Goal: Task Accomplishment & Management: Use online tool/utility

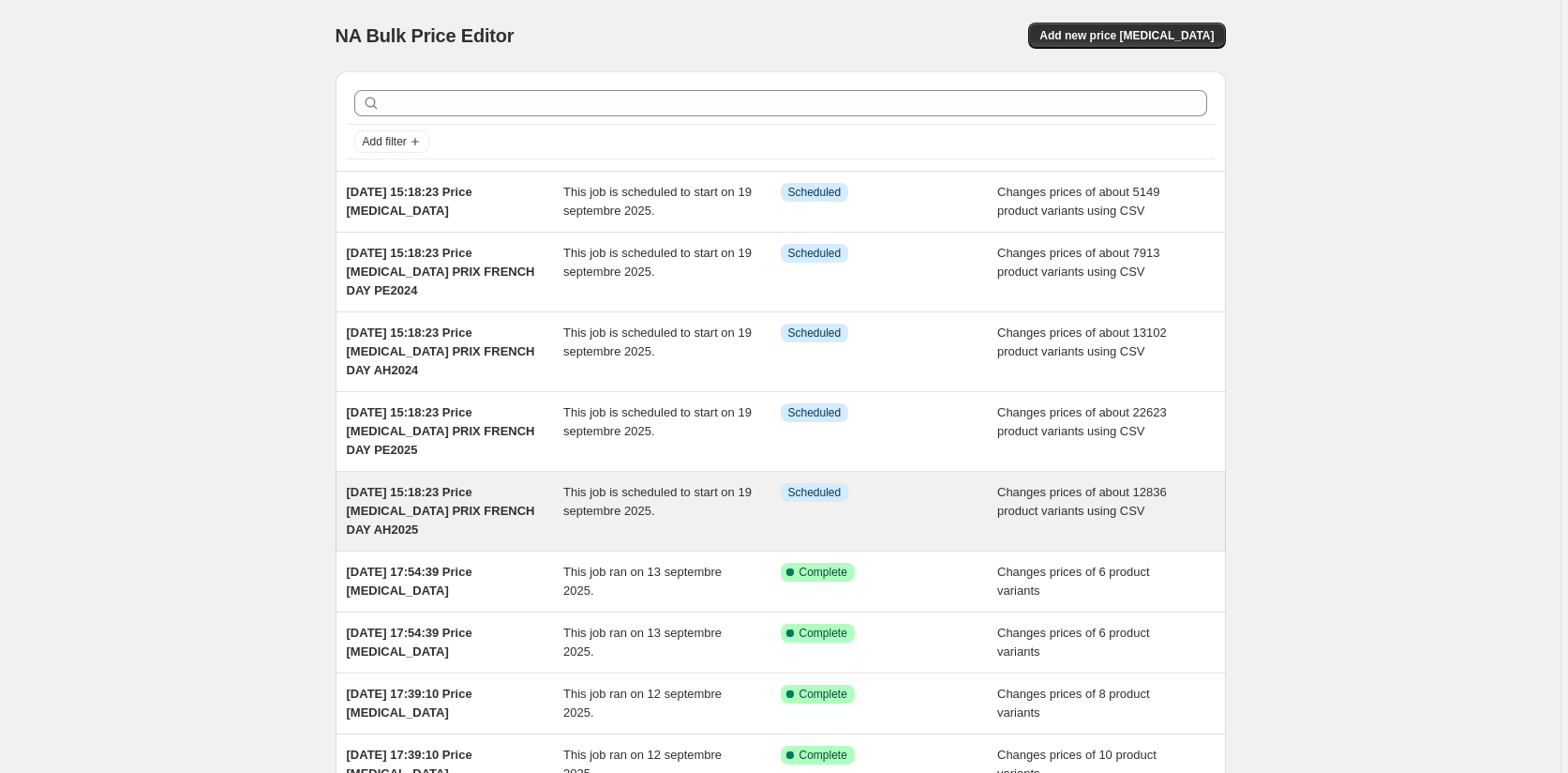
click at [642, 511] on span "This job is scheduled to start on 19 septembre 2025." at bounding box center [658, 501] width 189 height 33
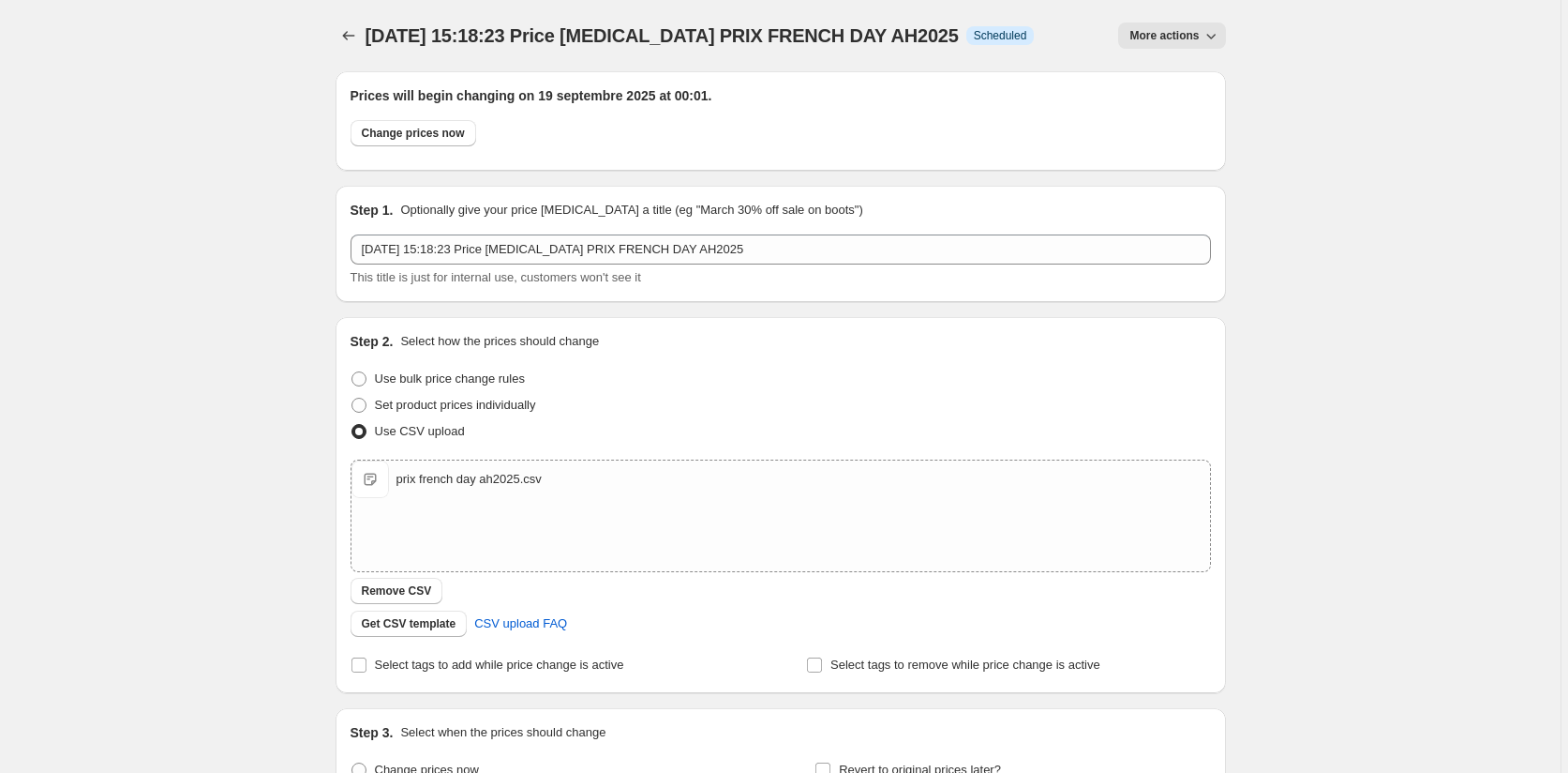
click at [1207, 38] on icon "button" at bounding box center [1211, 35] width 18 height 18
click at [1366, 41] on div "16 sept. 2025, 15:18:23 Price change job PRIX FRENCH DAY AH2025. This page is r…" at bounding box center [780, 652] width 1560 height 1305
click at [1215, 30] on icon "button" at bounding box center [1211, 35] width 18 height 18
click at [1275, 142] on div "16 sept. 2025, 15:18:23 Price change job PRIX FRENCH DAY AH2025. This page is r…" at bounding box center [780, 652] width 1560 height 1305
click at [425, 127] on span "Change prices now" at bounding box center [414, 132] width 103 height 15
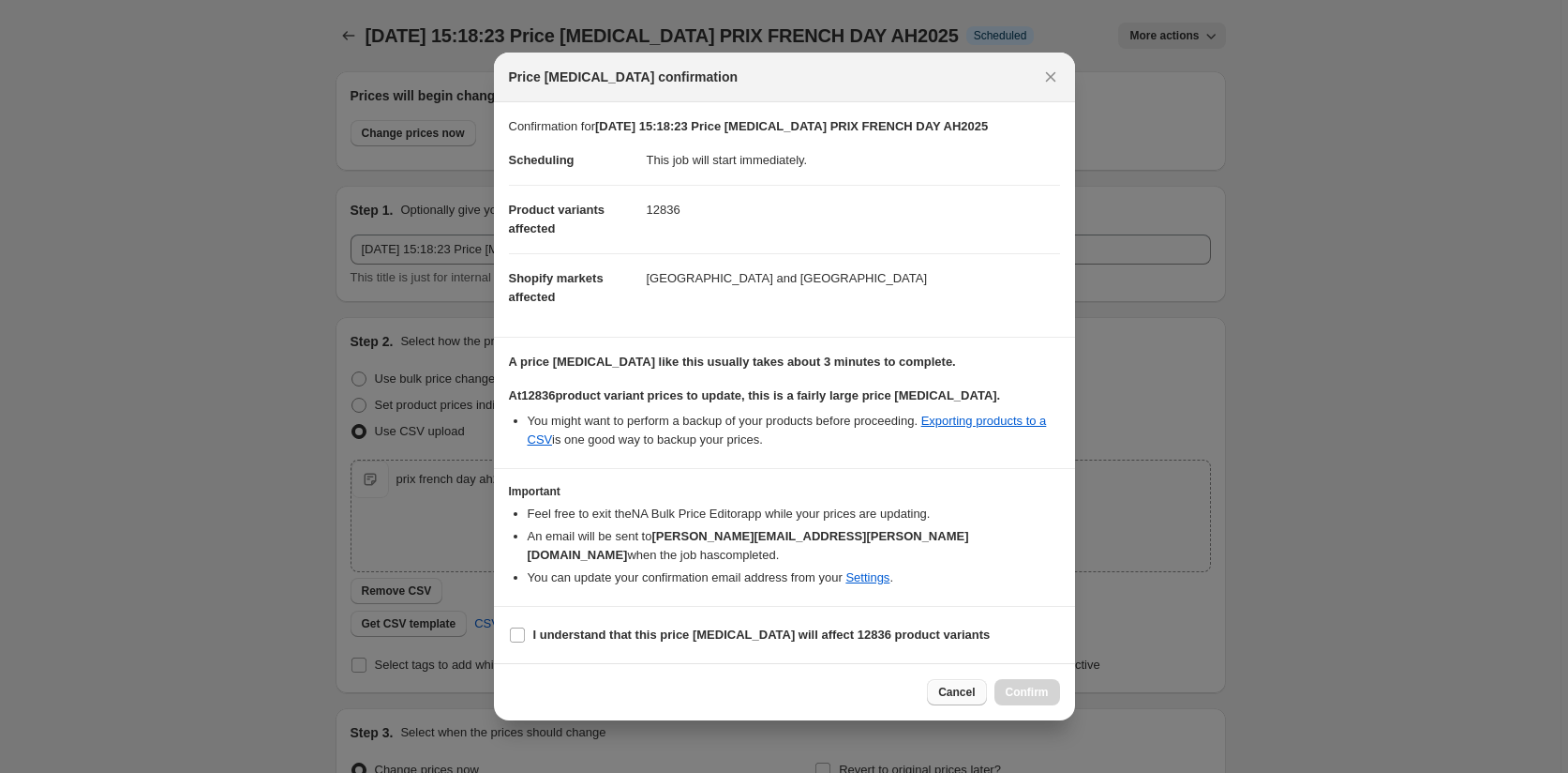
click at [950, 684] on span "Cancel" at bounding box center [957, 691] width 37 height 15
radio input "false"
radio input "true"
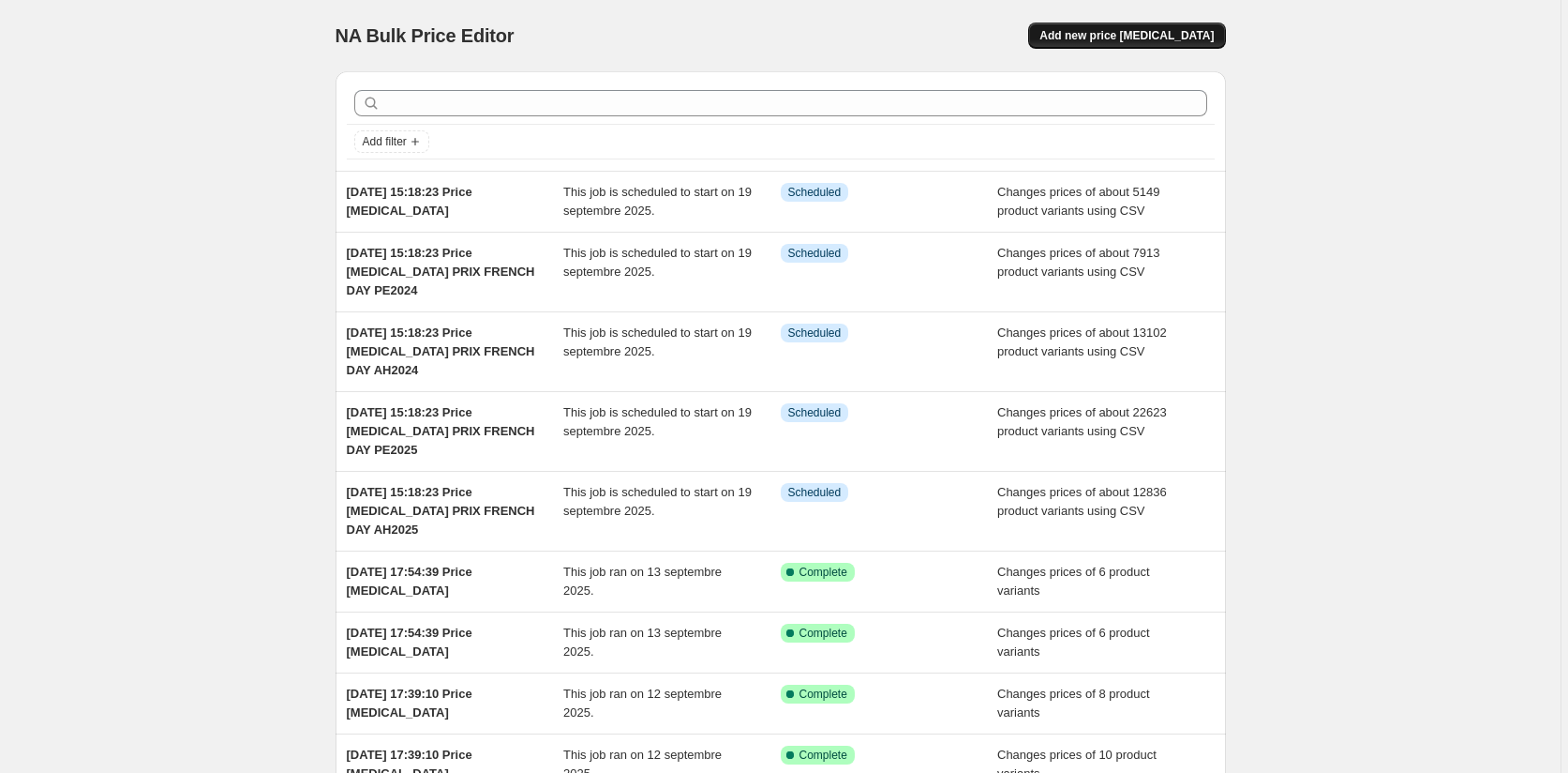
click at [1146, 27] on button "Add new price change job" at bounding box center [1126, 35] width 197 height 26
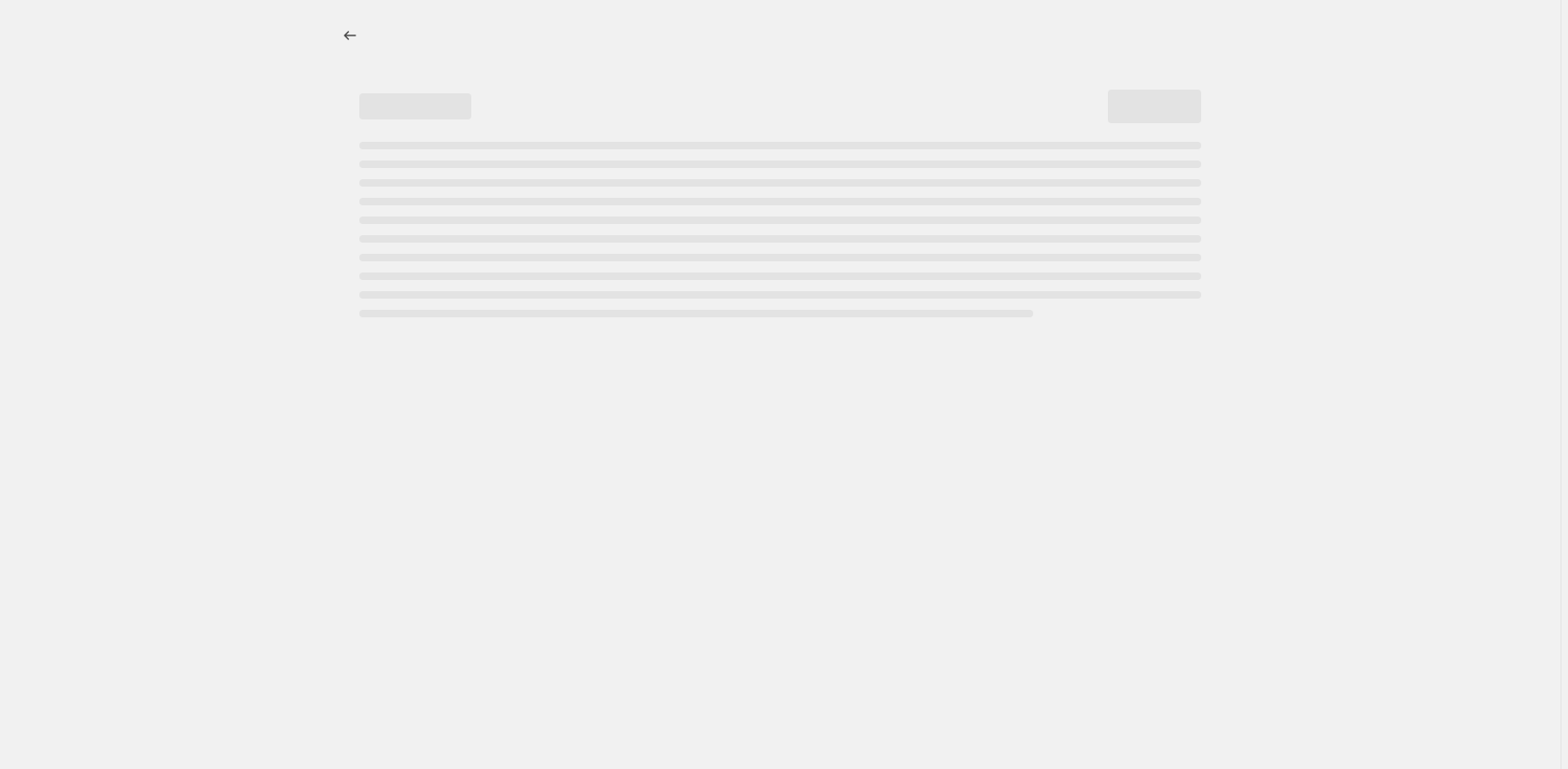
select select "percentage"
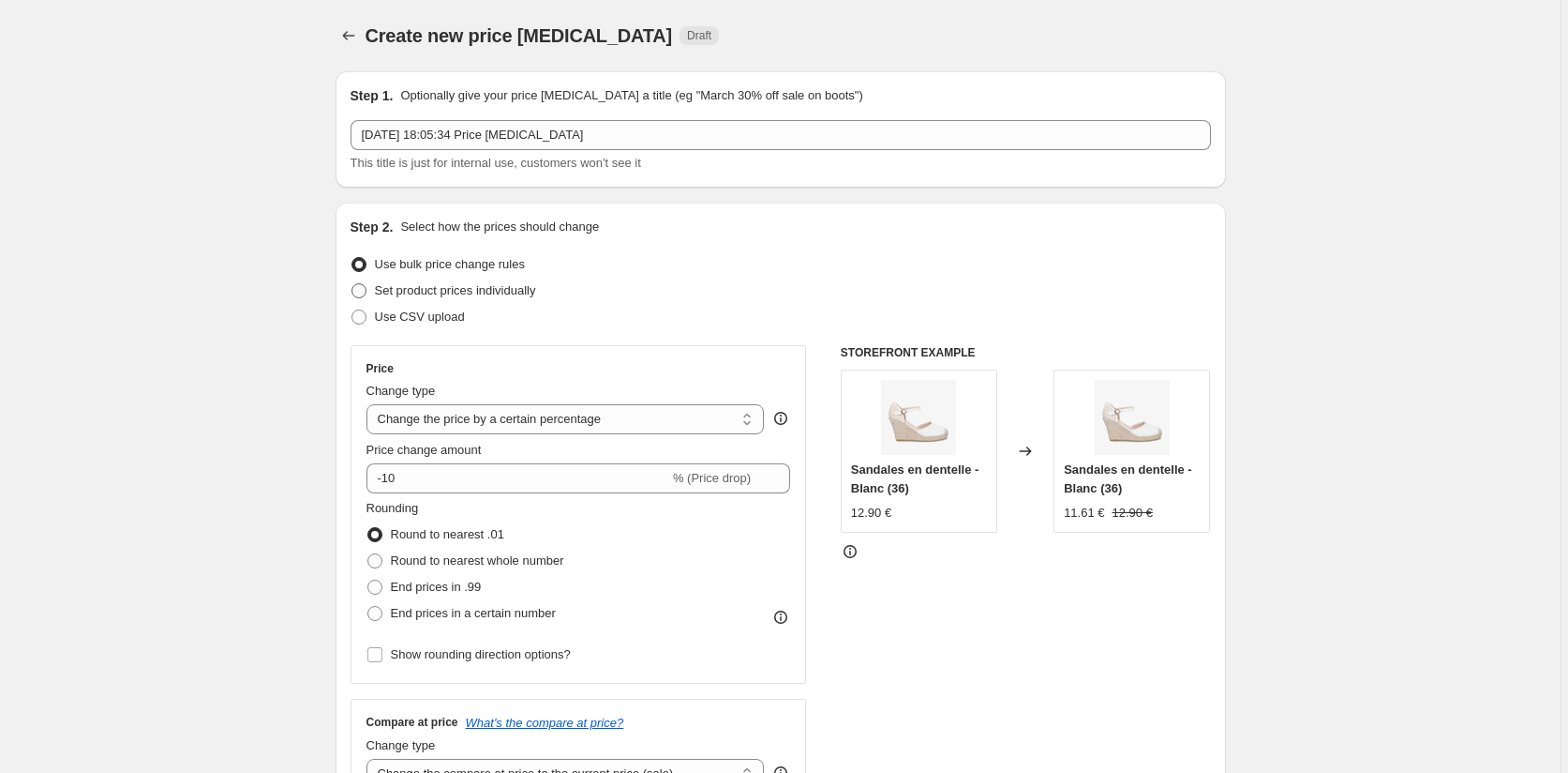
click at [363, 289] on span at bounding box center [358, 290] width 15 height 15
click at [352, 284] on input "Set product prices individually" at bounding box center [351, 283] width 1 height 1
radio input "true"
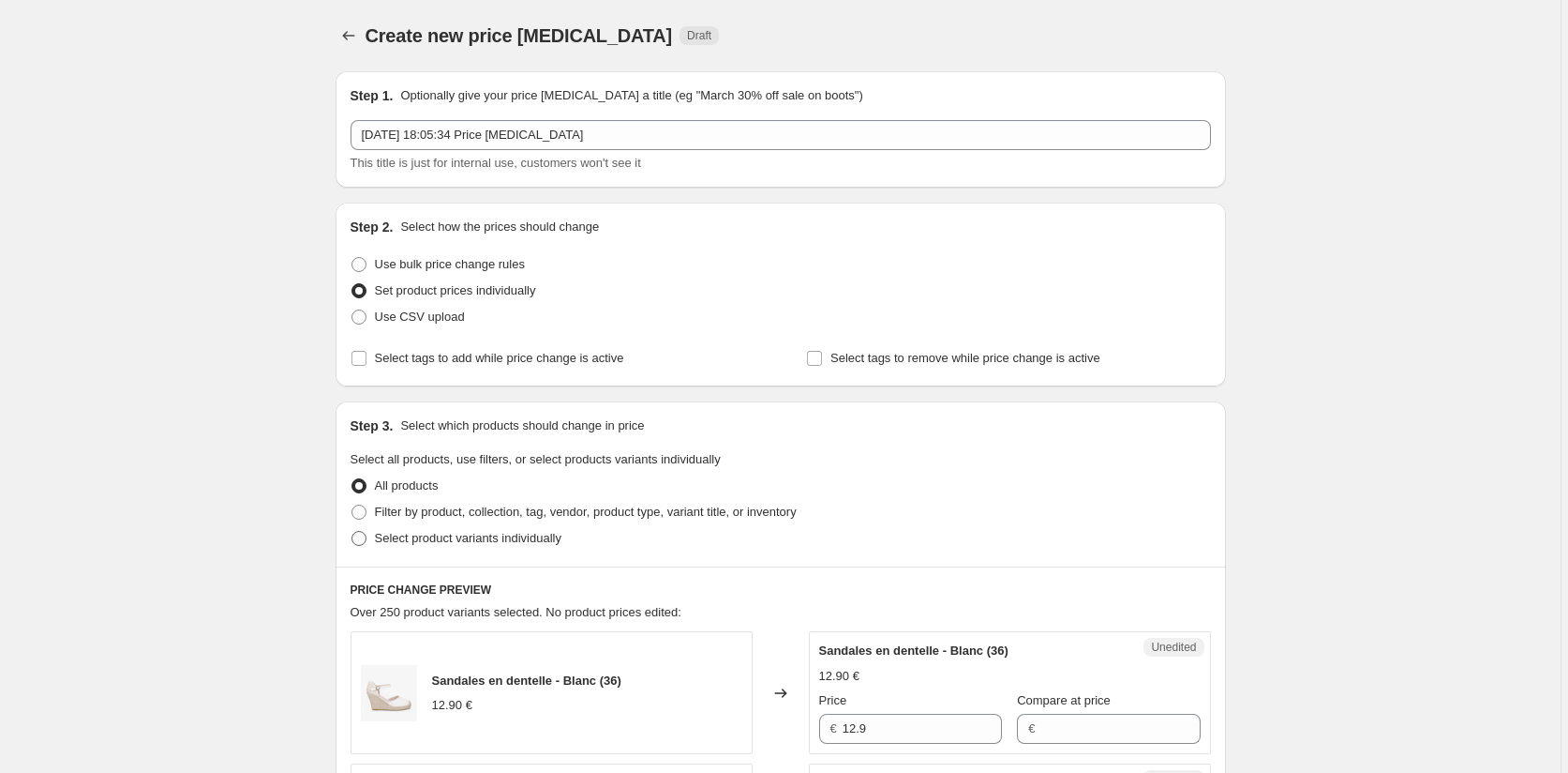
click at [359, 537] on span at bounding box center [358, 537] width 15 height 15
click at [352, 532] on input "Select product variants individually" at bounding box center [351, 531] width 1 height 1
radio input "true"
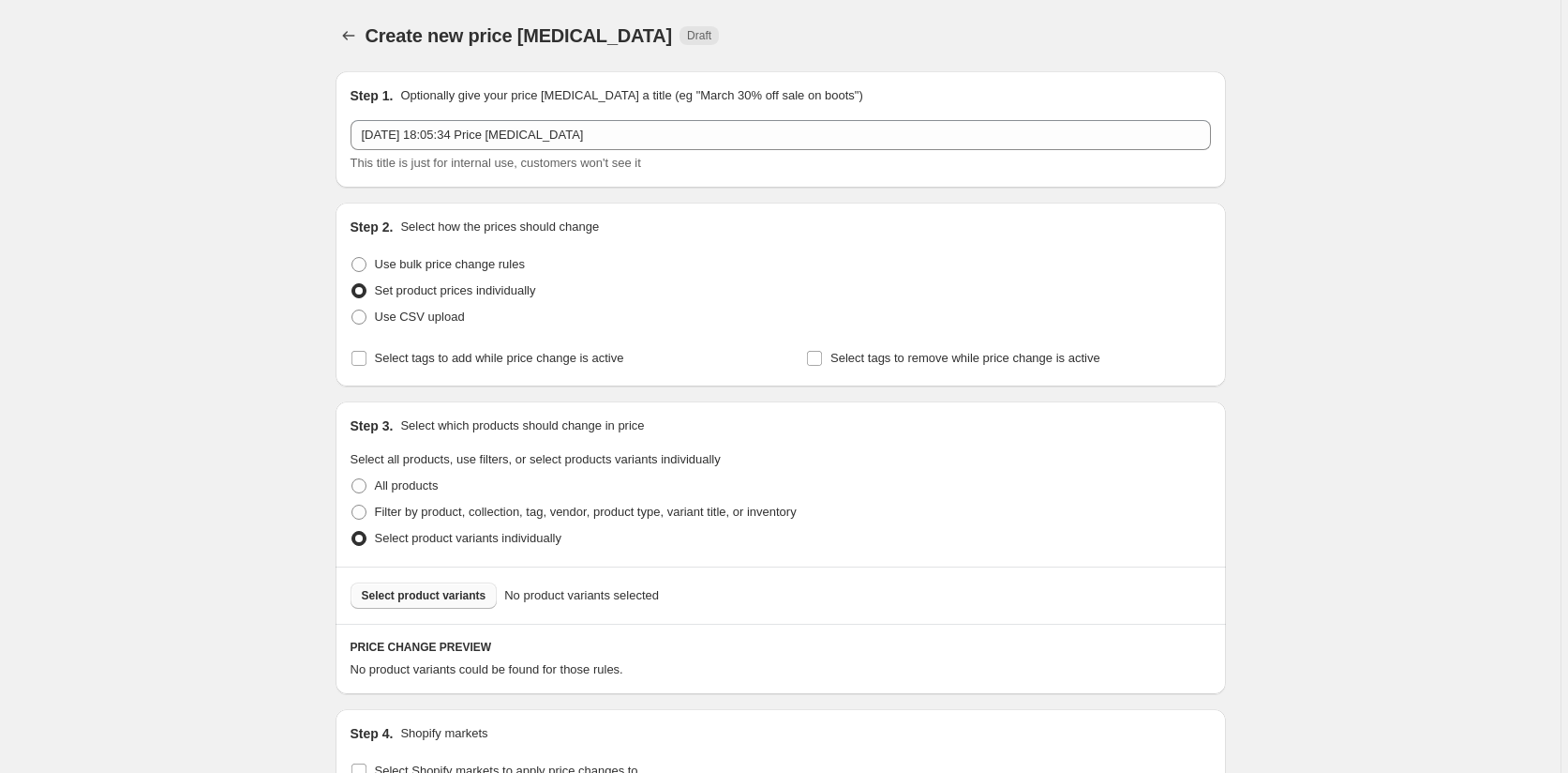
click at [439, 599] on span "Select product variants" at bounding box center [424, 595] width 125 height 15
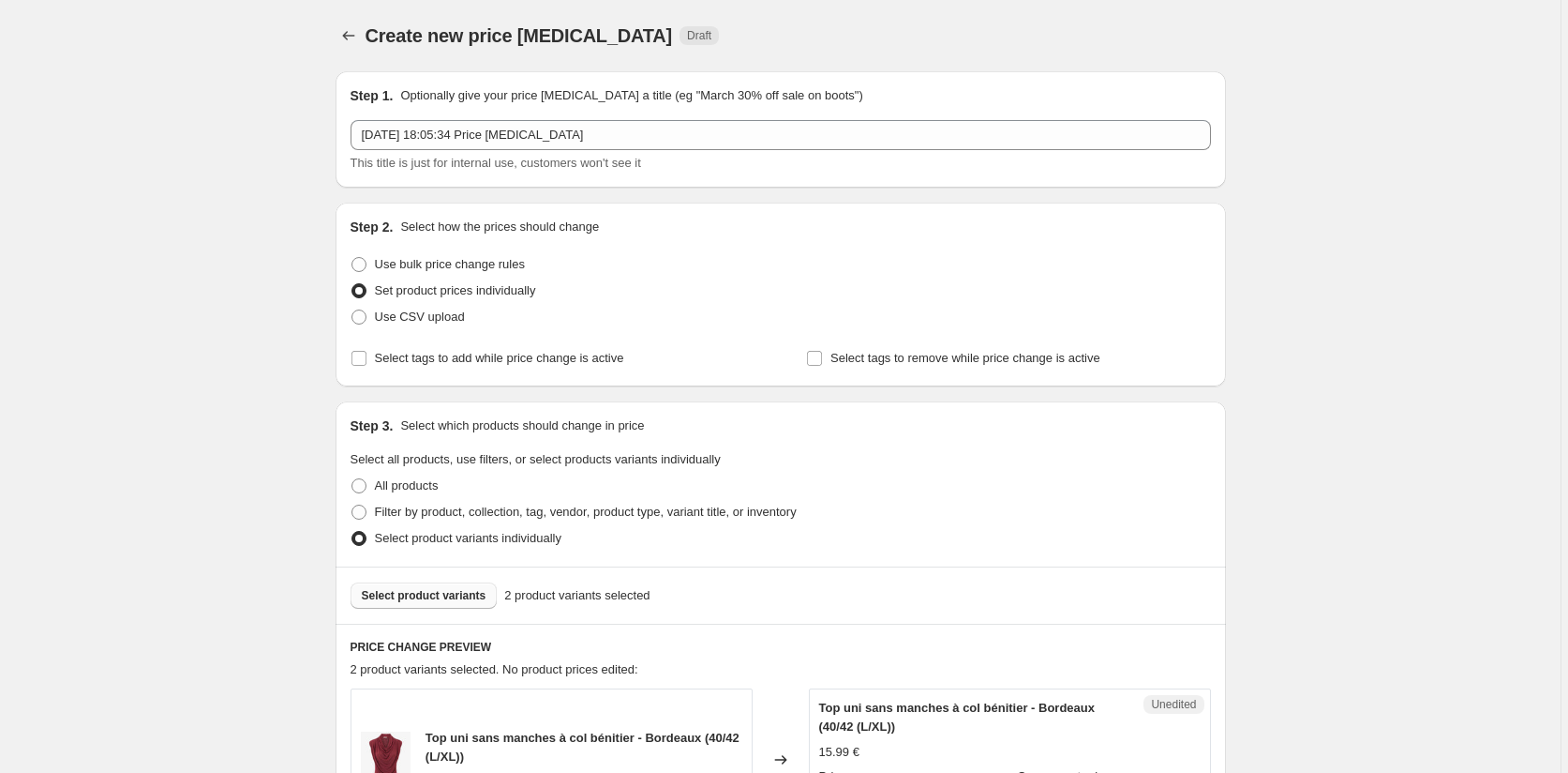
click at [431, 600] on span "Select product variants" at bounding box center [424, 595] width 125 height 15
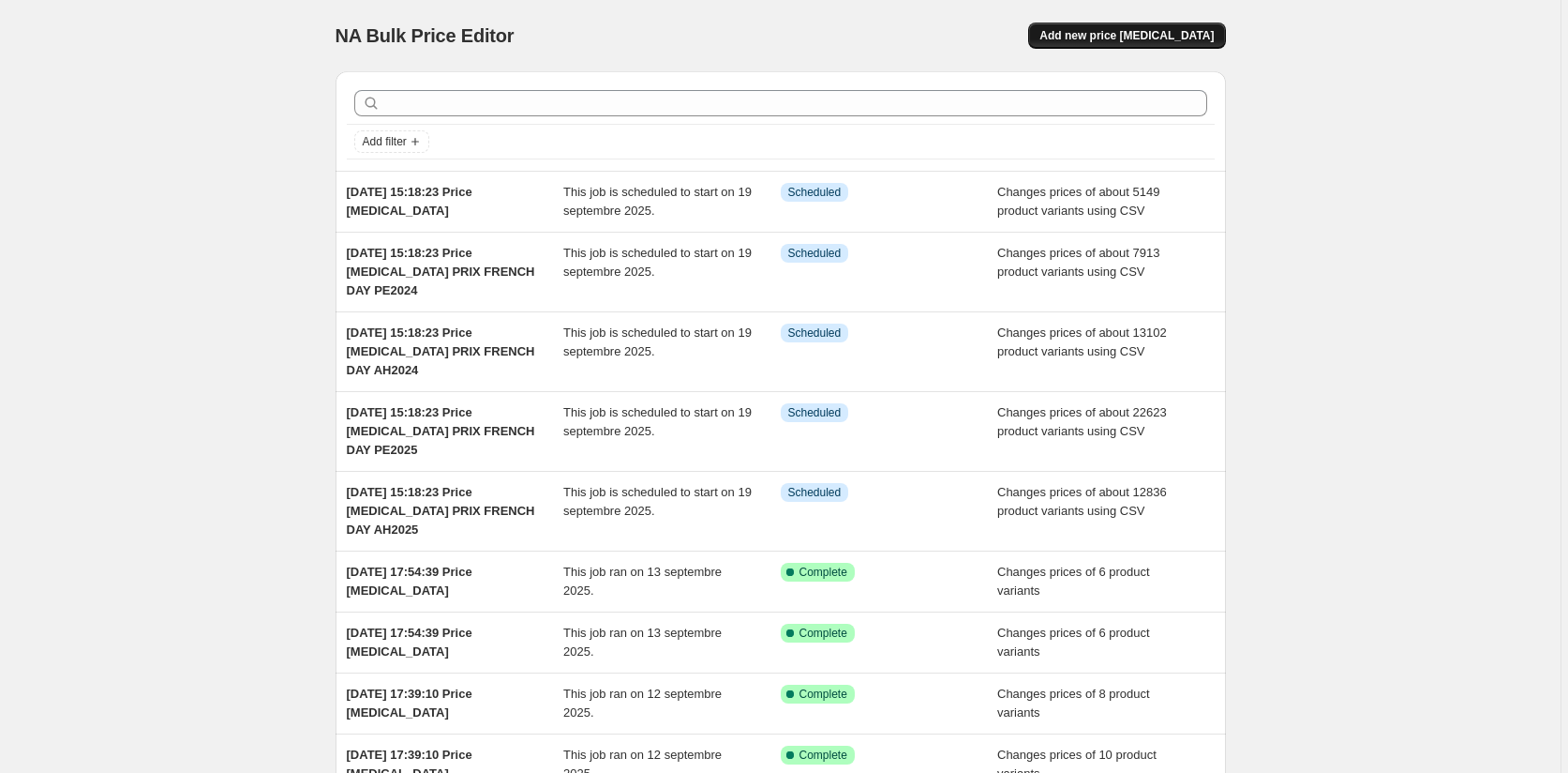
click at [1171, 33] on span "Add new price change job" at bounding box center [1126, 35] width 174 height 15
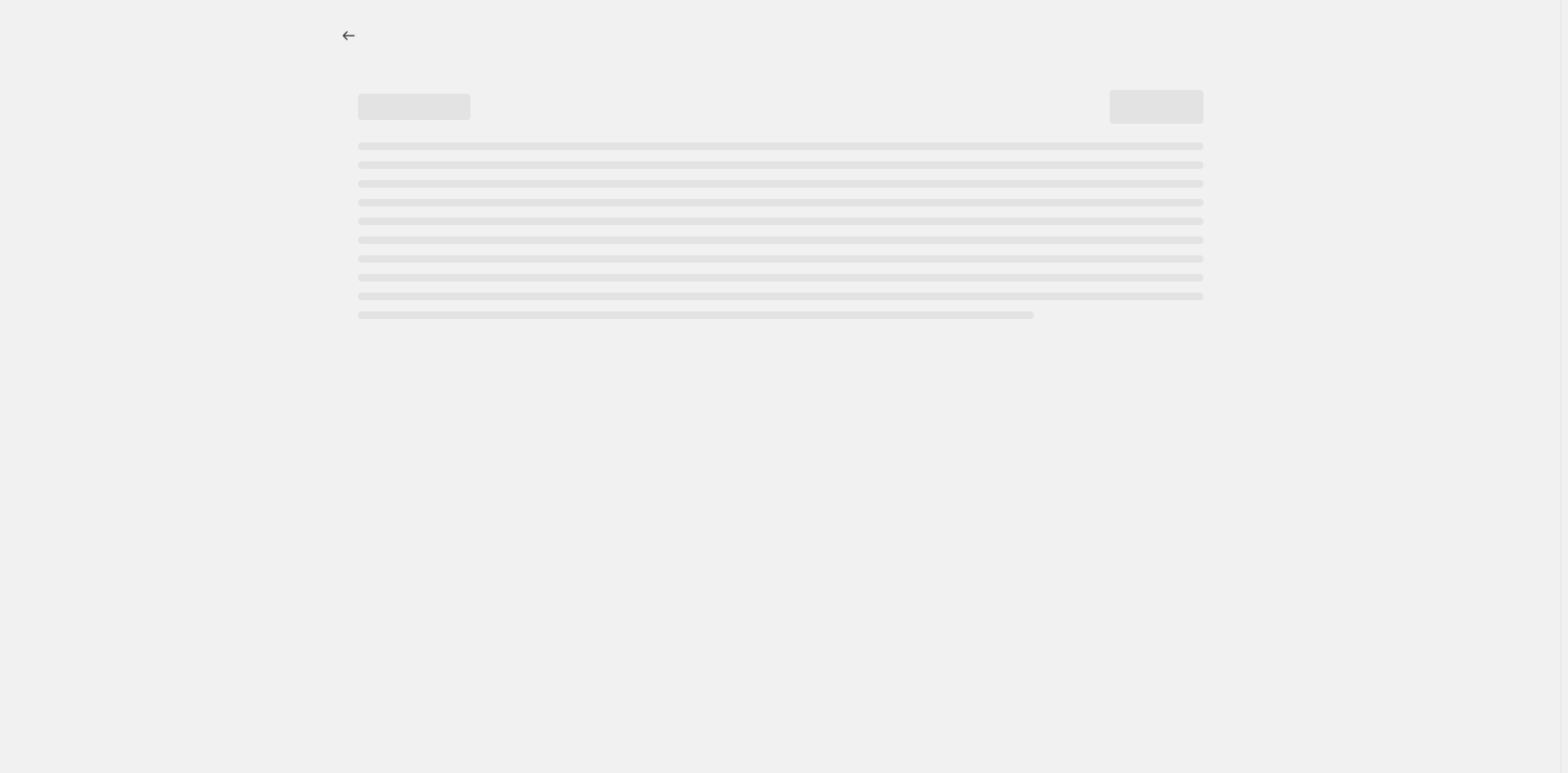
select select "percentage"
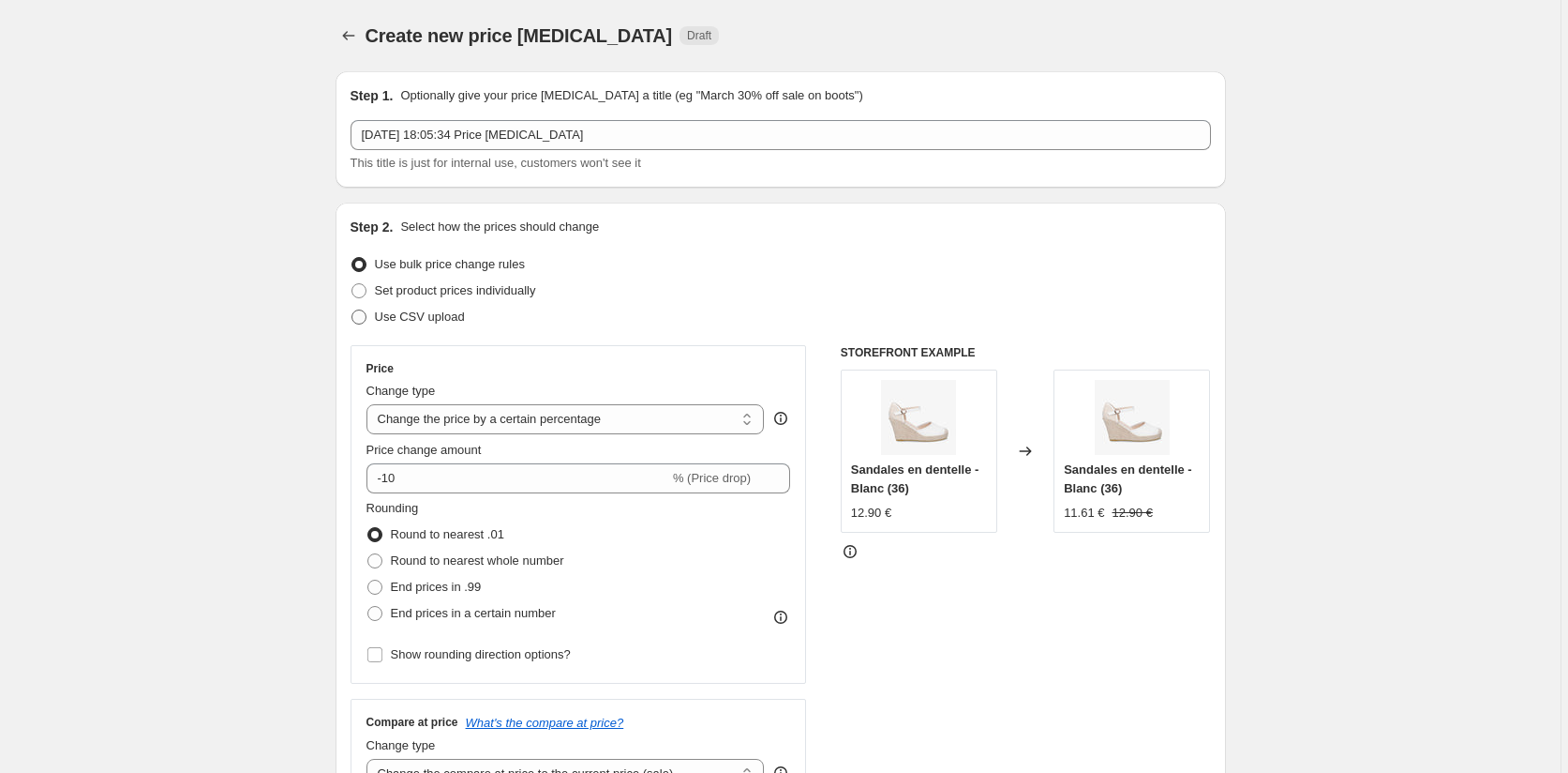
click at [415, 320] on span "Use CSV upload" at bounding box center [419, 316] width 90 height 14
click at [352, 311] on input "Use CSV upload" at bounding box center [351, 310] width 1 height 1
radio input "true"
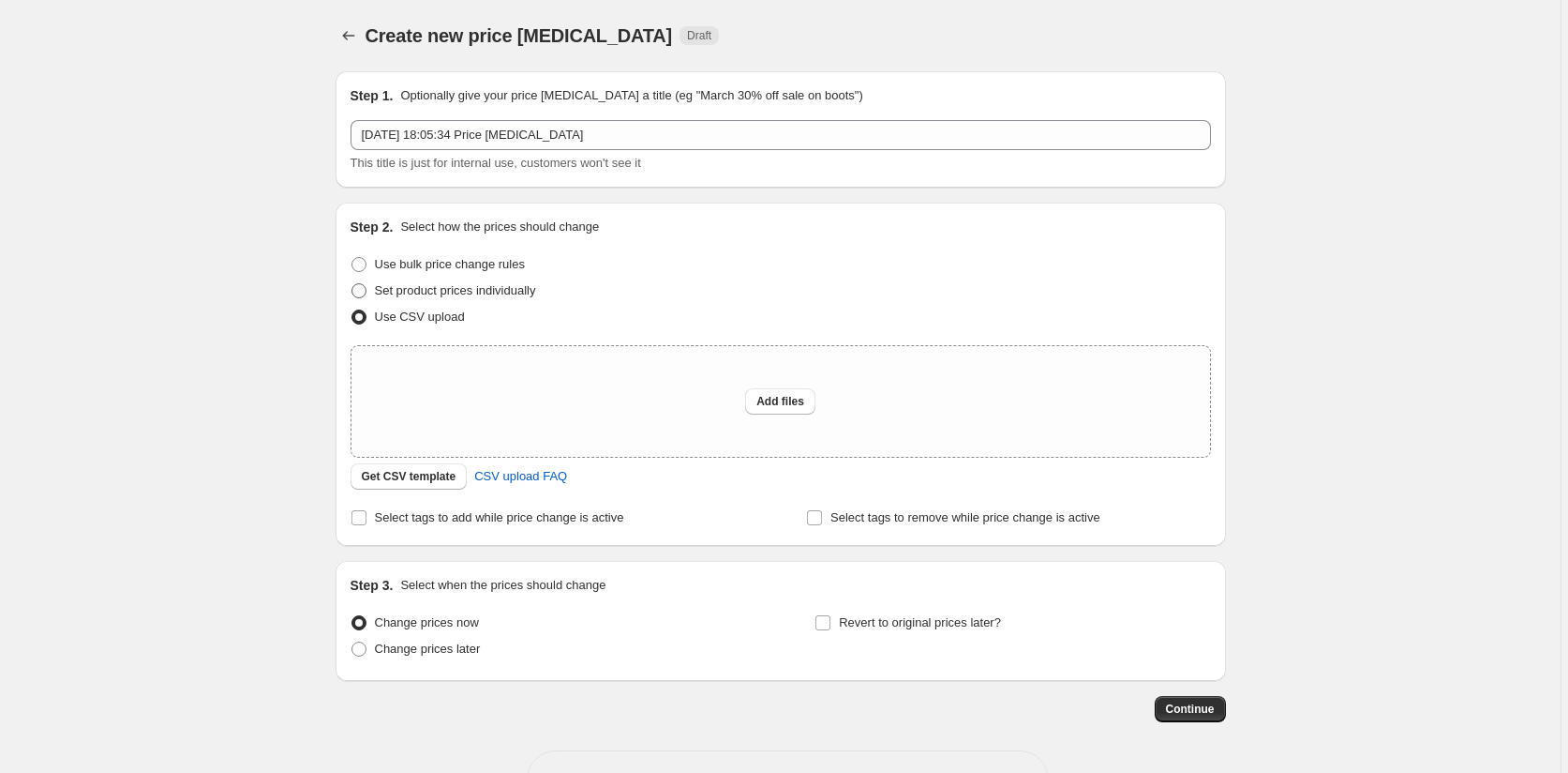
click at [433, 291] on span "Set product prices individually" at bounding box center [456, 290] width 162 height 14
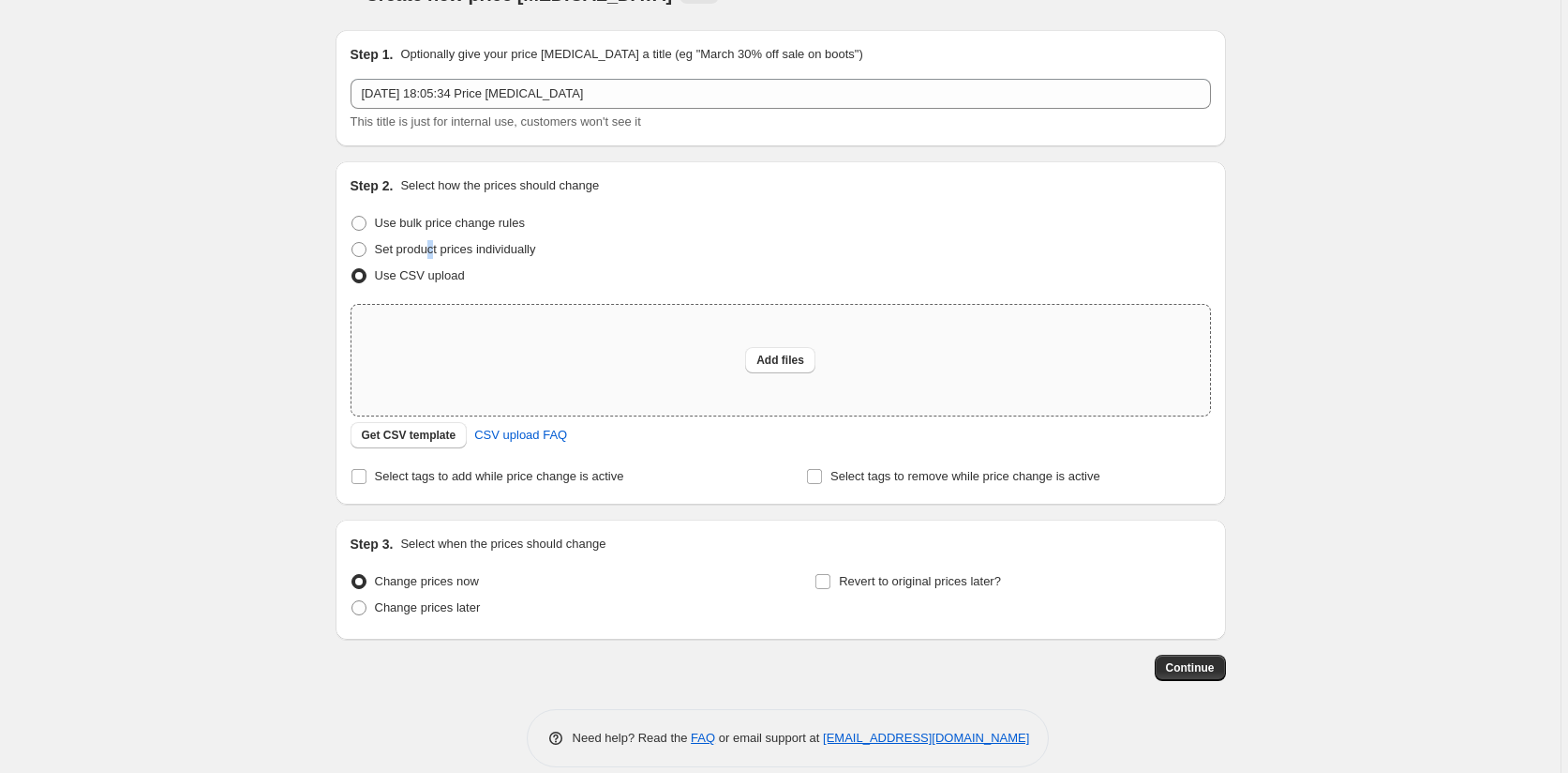
scroll to position [63, 0]
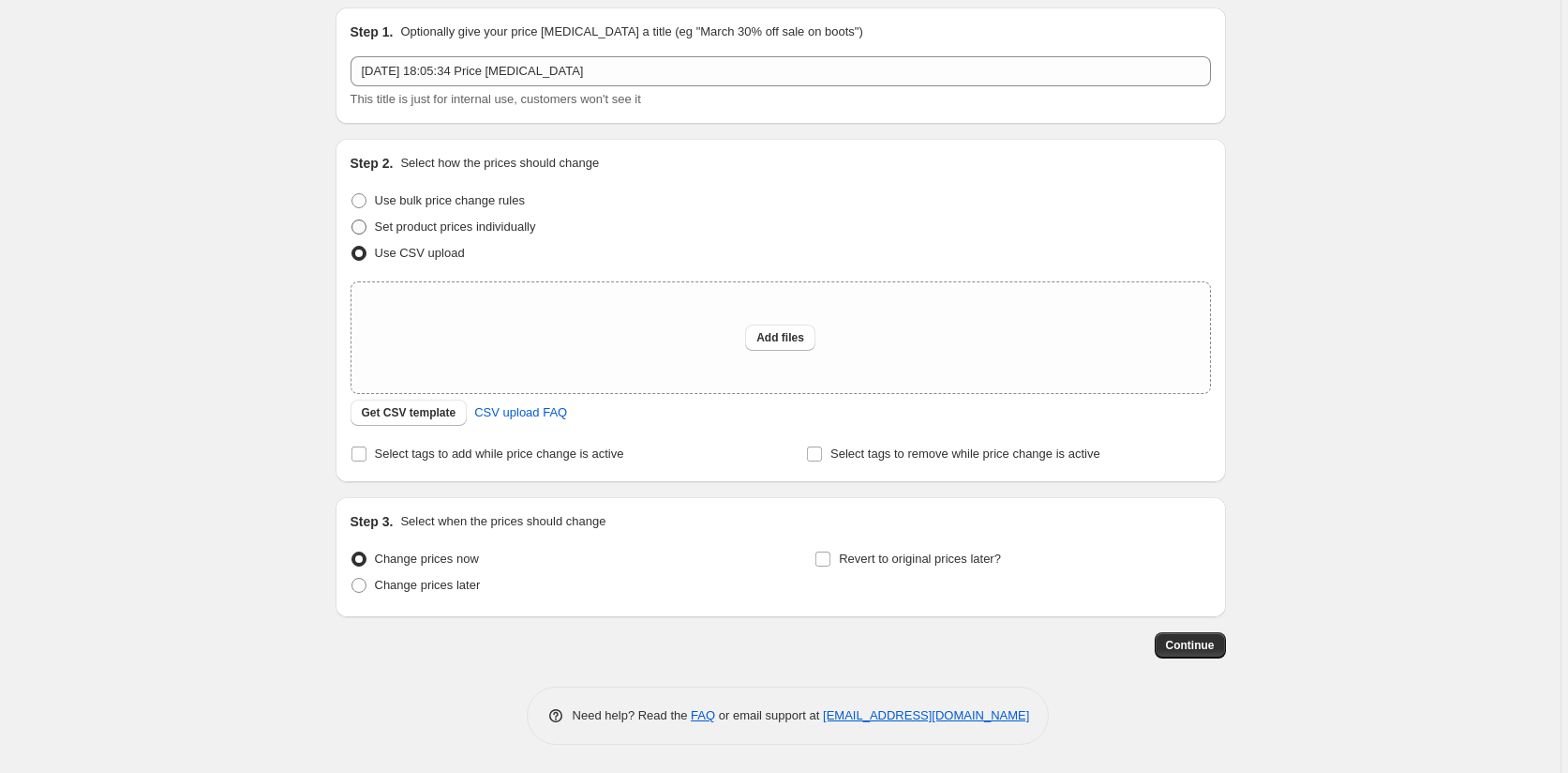
click at [359, 227] on span at bounding box center [358, 226] width 15 height 15
click at [352, 220] on input "Set product prices individually" at bounding box center [351, 219] width 1 height 1
radio input "true"
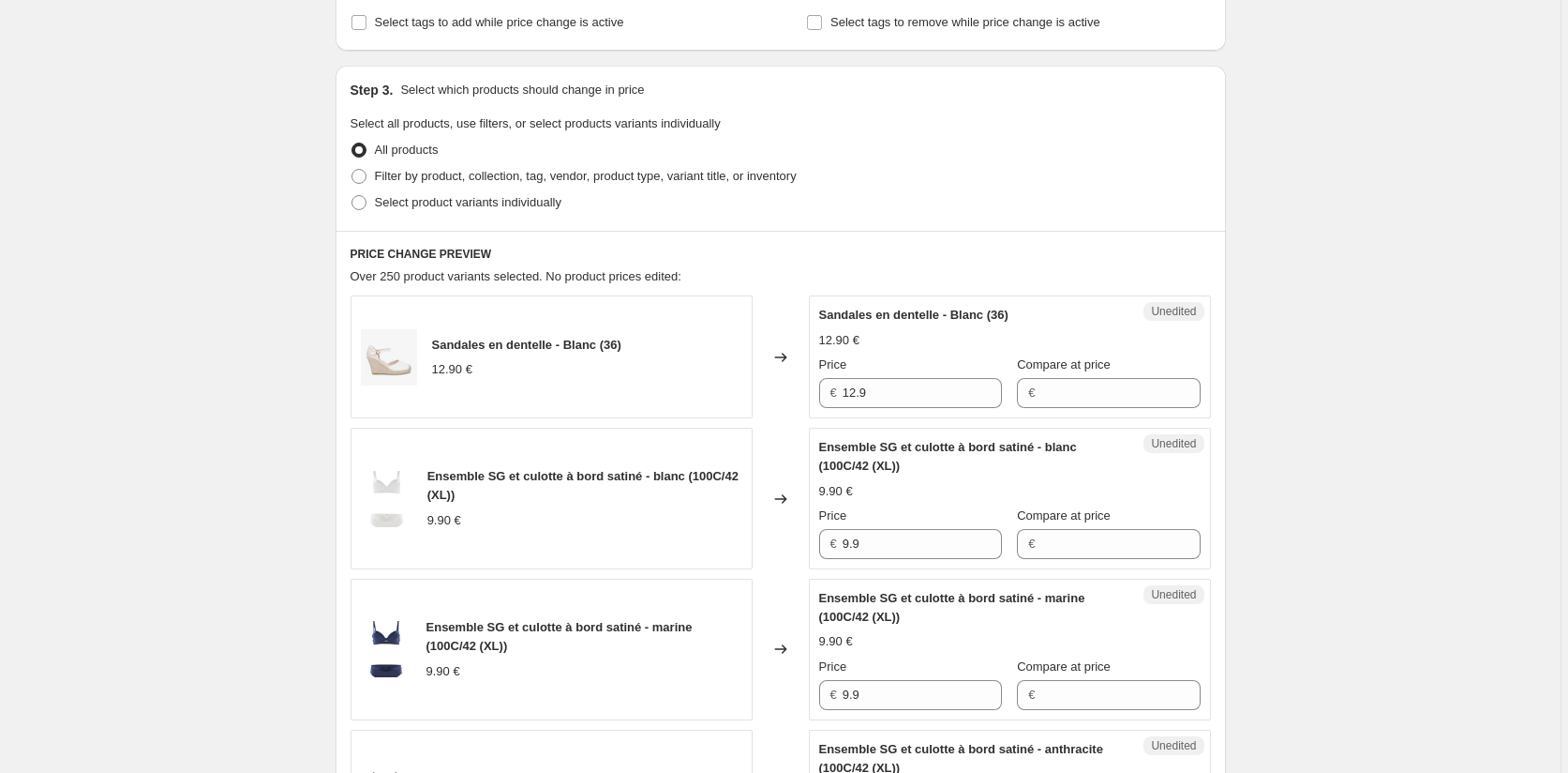
scroll to position [251, 0]
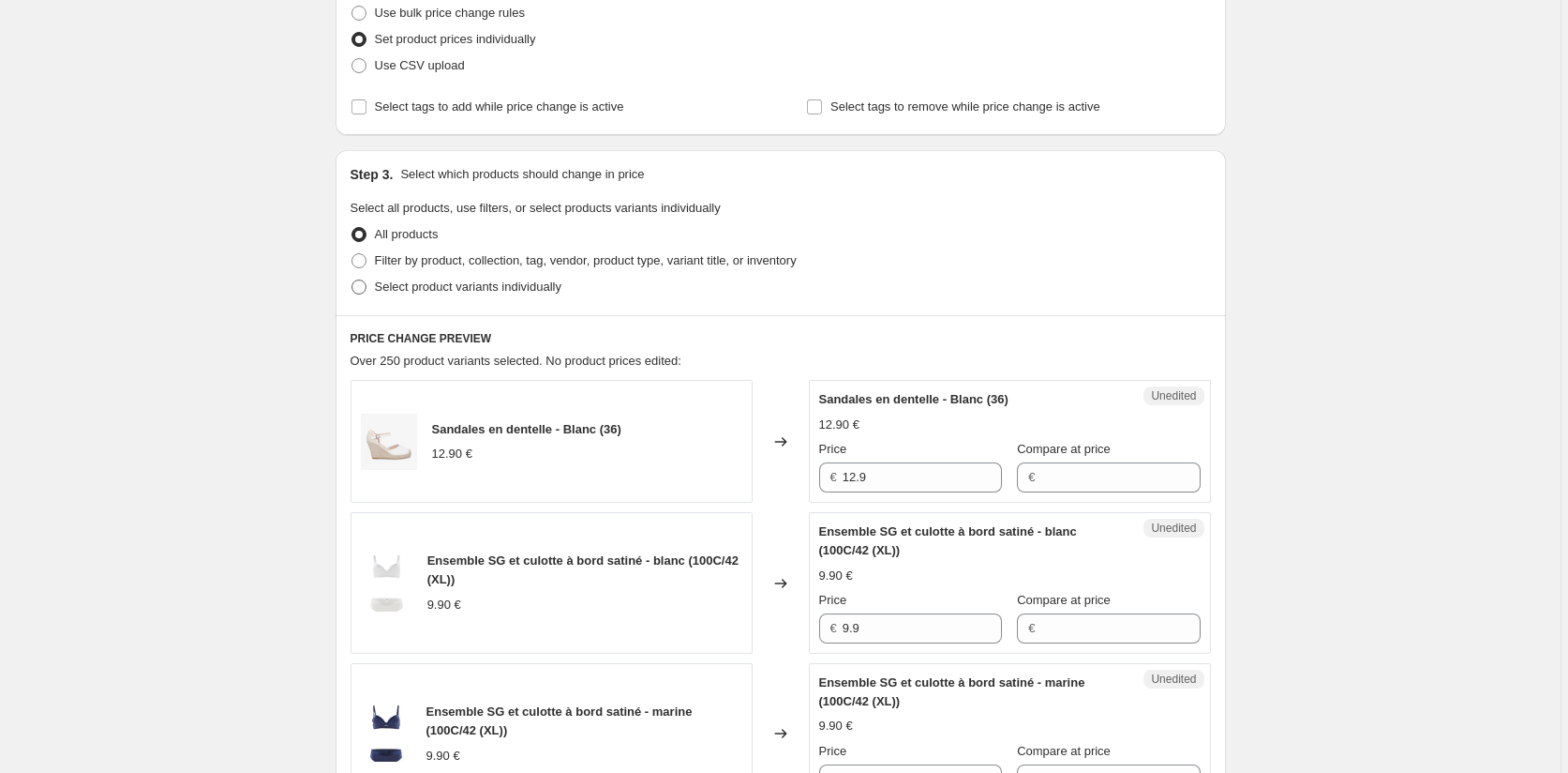
click at [364, 287] on span at bounding box center [358, 286] width 15 height 15
click at [352, 280] on input "Select product variants individually" at bounding box center [351, 279] width 1 height 1
radio input "true"
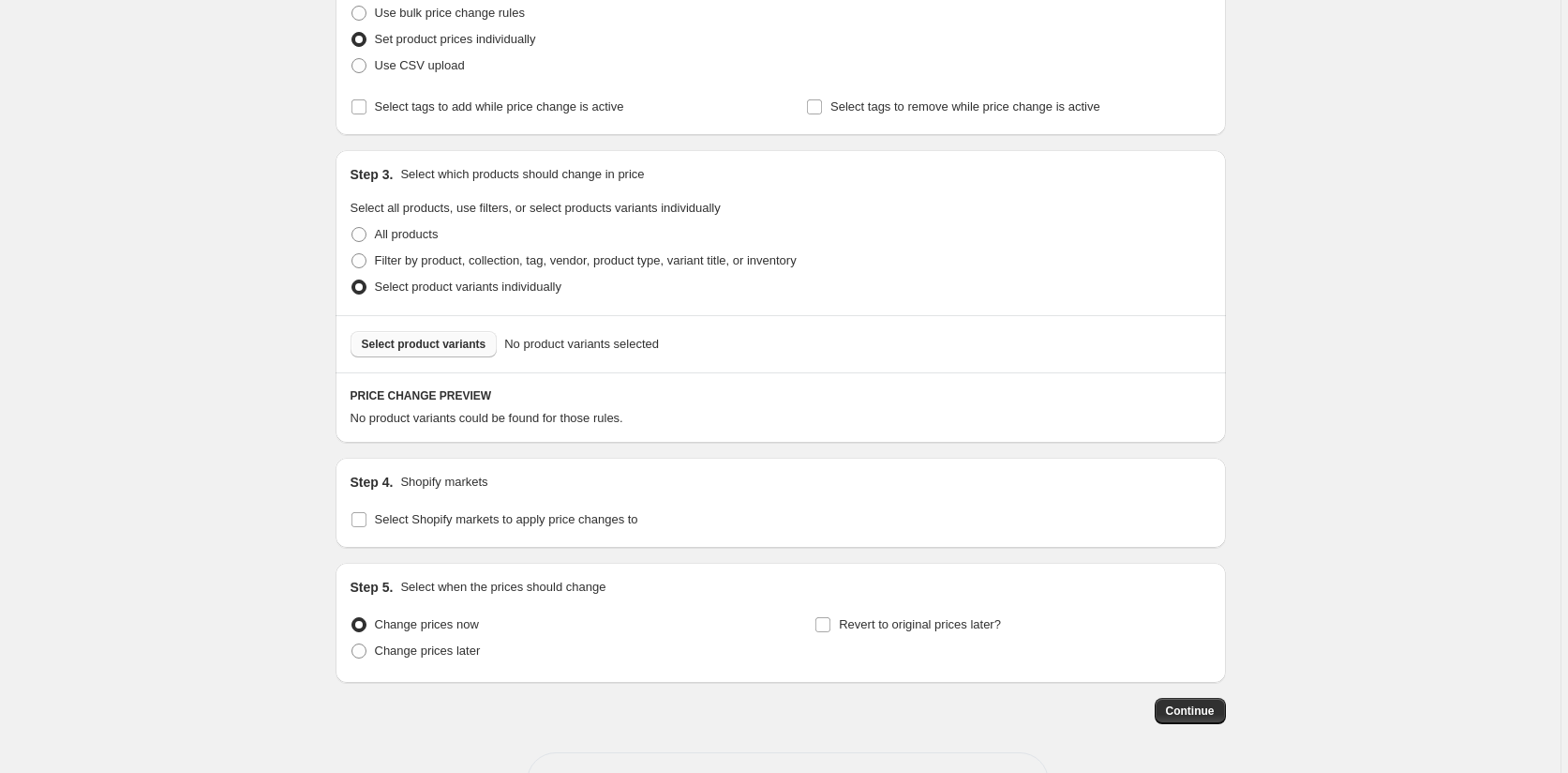
click at [415, 340] on span "Select product variants" at bounding box center [424, 344] width 125 height 15
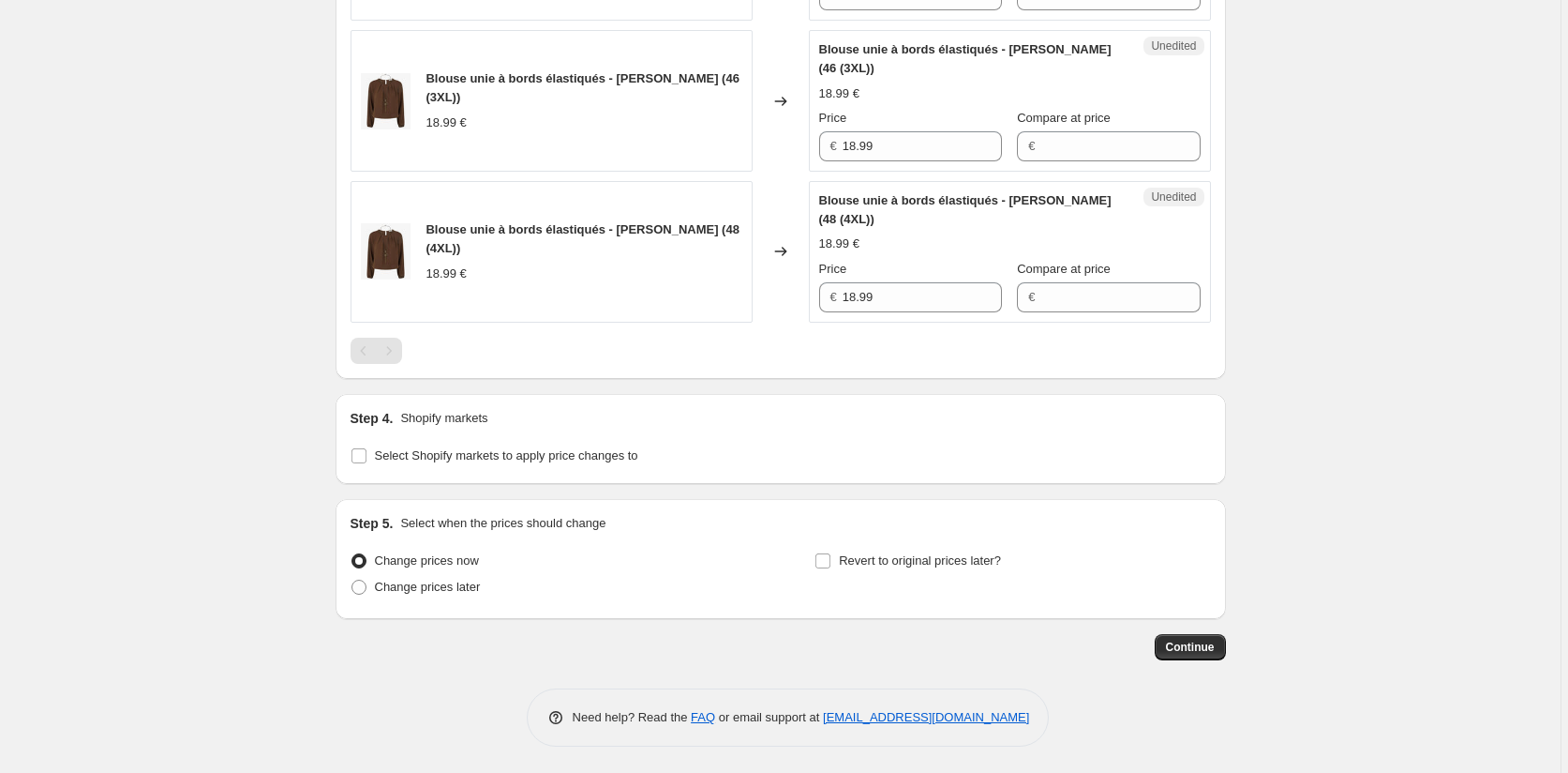
scroll to position [811, 0]
click at [357, 454] on input "Select Shopify markets to apply price changes to" at bounding box center [358, 453] width 15 height 15
checkbox input "true"
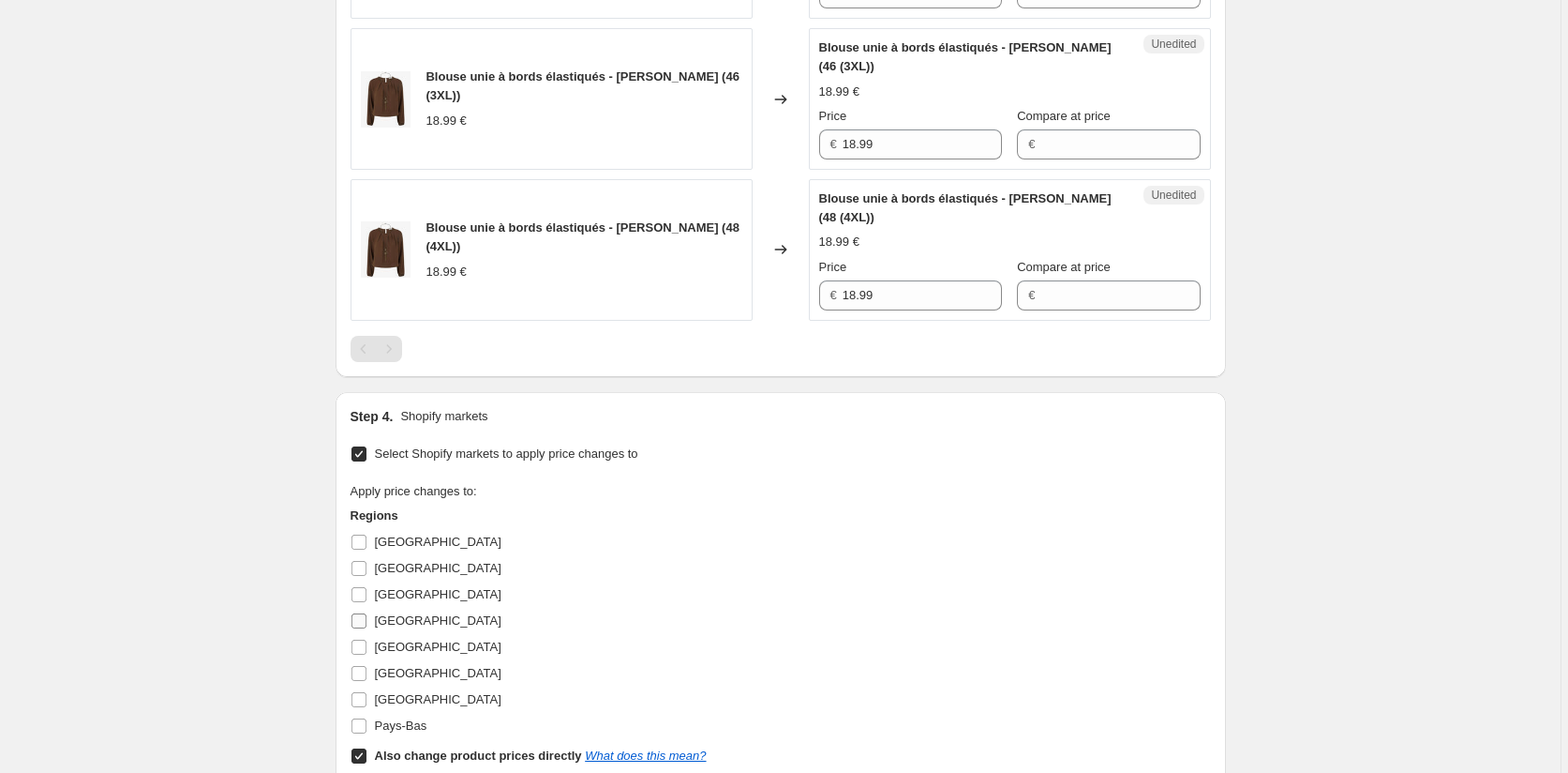
scroll to position [904, 0]
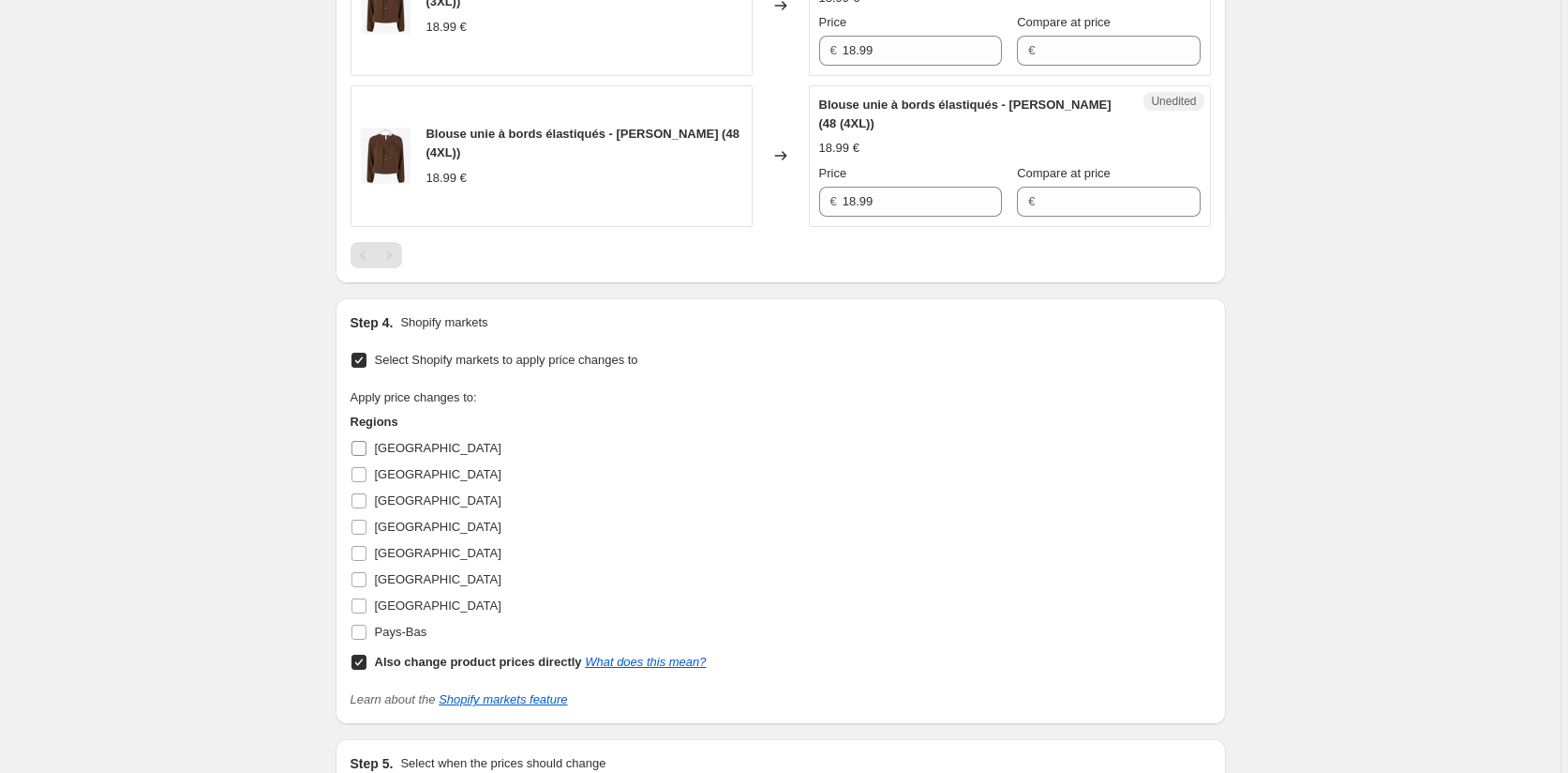
click at [361, 449] on input "Allemagne" at bounding box center [358, 448] width 15 height 15
checkbox input "true"
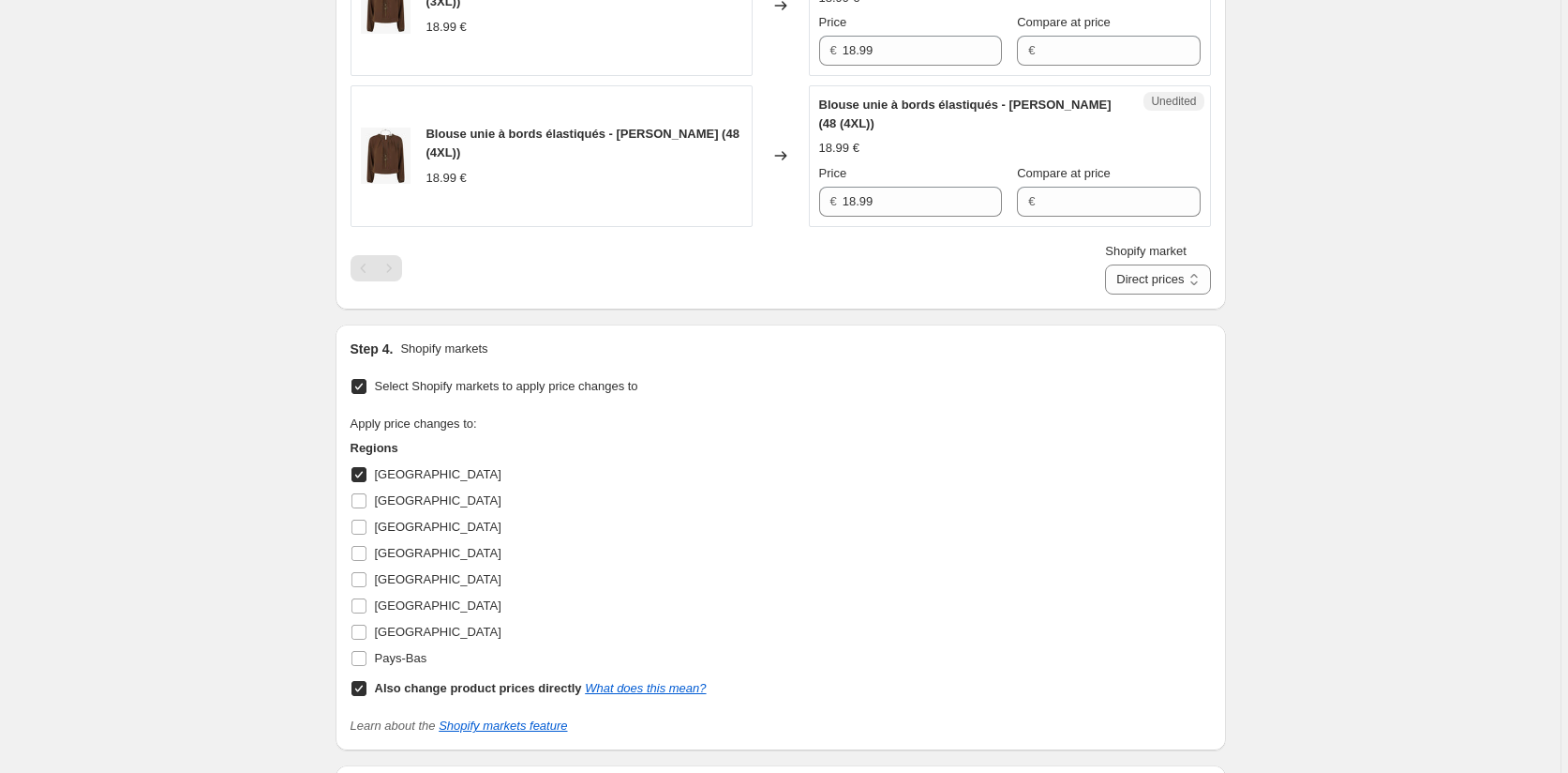
click at [356, 685] on input "Also change product prices directly What does this mean?" at bounding box center [358, 687] width 15 height 15
checkbox input "false"
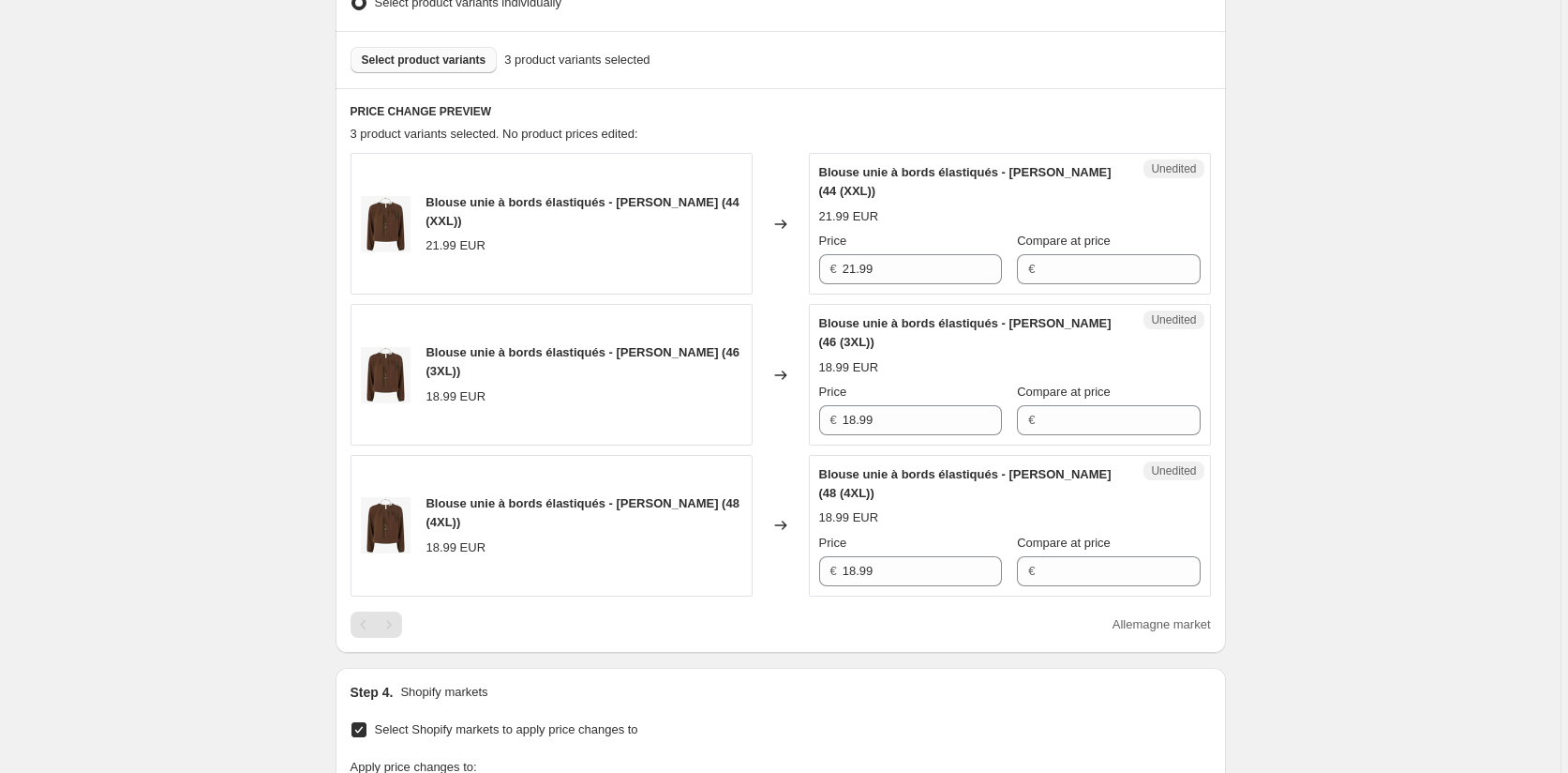
scroll to position [530, 0]
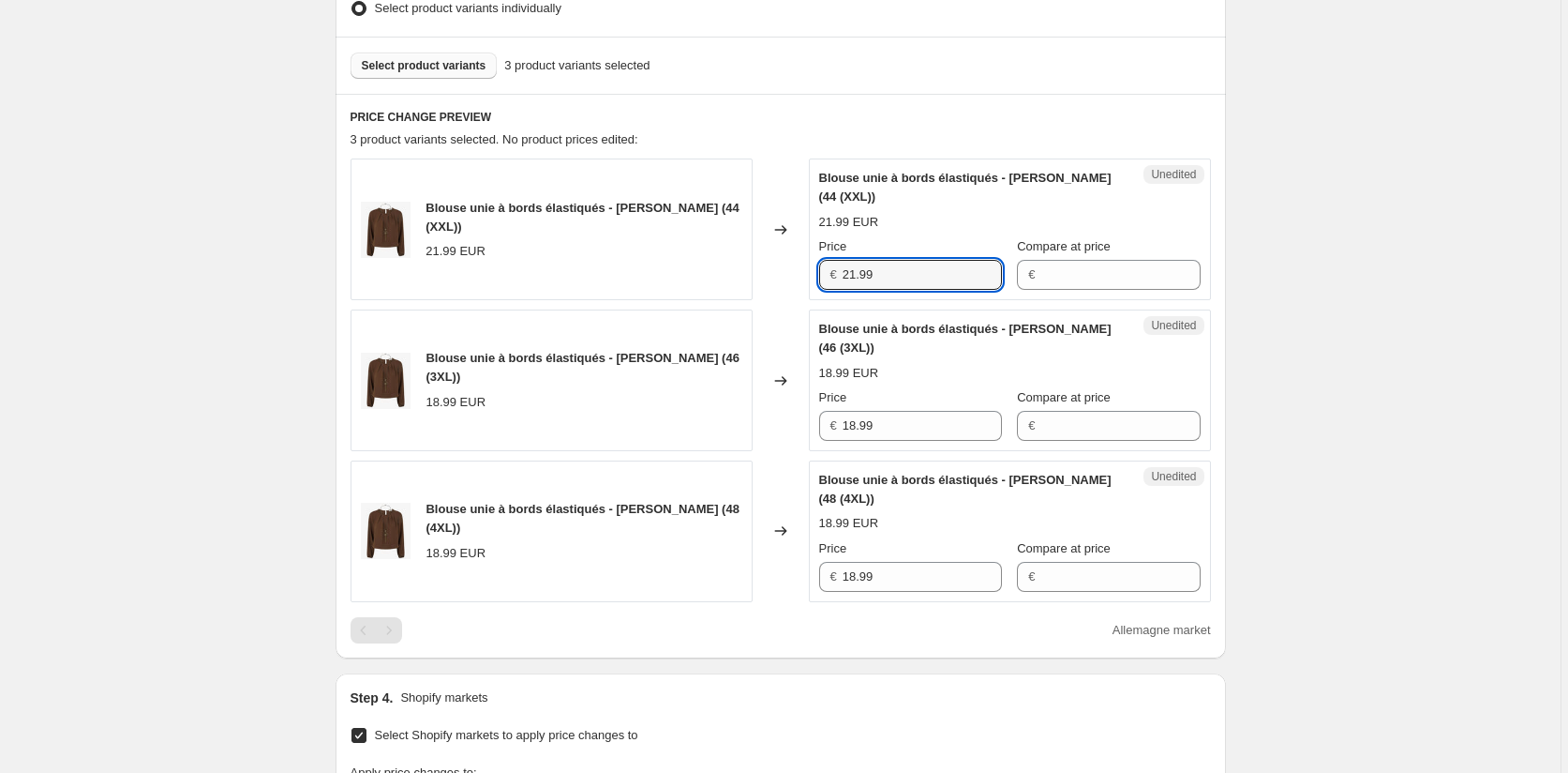
drag, startPoint x: 870, startPoint y: 276, endPoint x: 810, endPoint y: 275, distance: 60.0
click at [811, 275] on div "Blouse unie à bords élastiqués - Marron (44 (XXL)) 21.99 EUR Changed to Unedite…" at bounding box center [781, 229] width 860 height 141
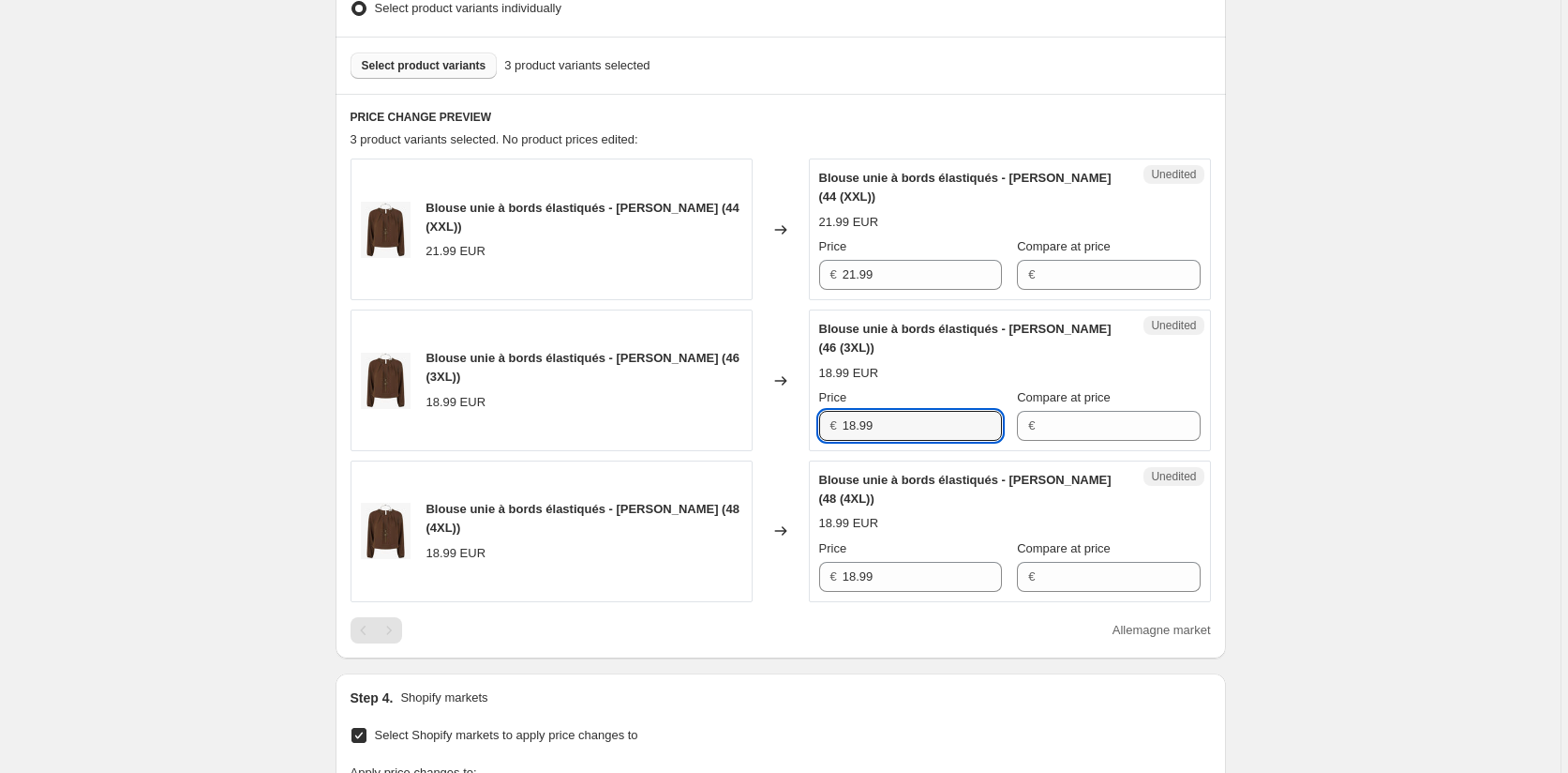
drag, startPoint x: 875, startPoint y: 427, endPoint x: 844, endPoint y: 534, distance: 111.4
click at [819, 427] on div "Unedited Blouse unie à bords élastiqués - Marron (46 (3XL)) 18.99 EUR Price € 1…" at bounding box center [1009, 380] width 402 height 141
paste input "21"
type input "21.99"
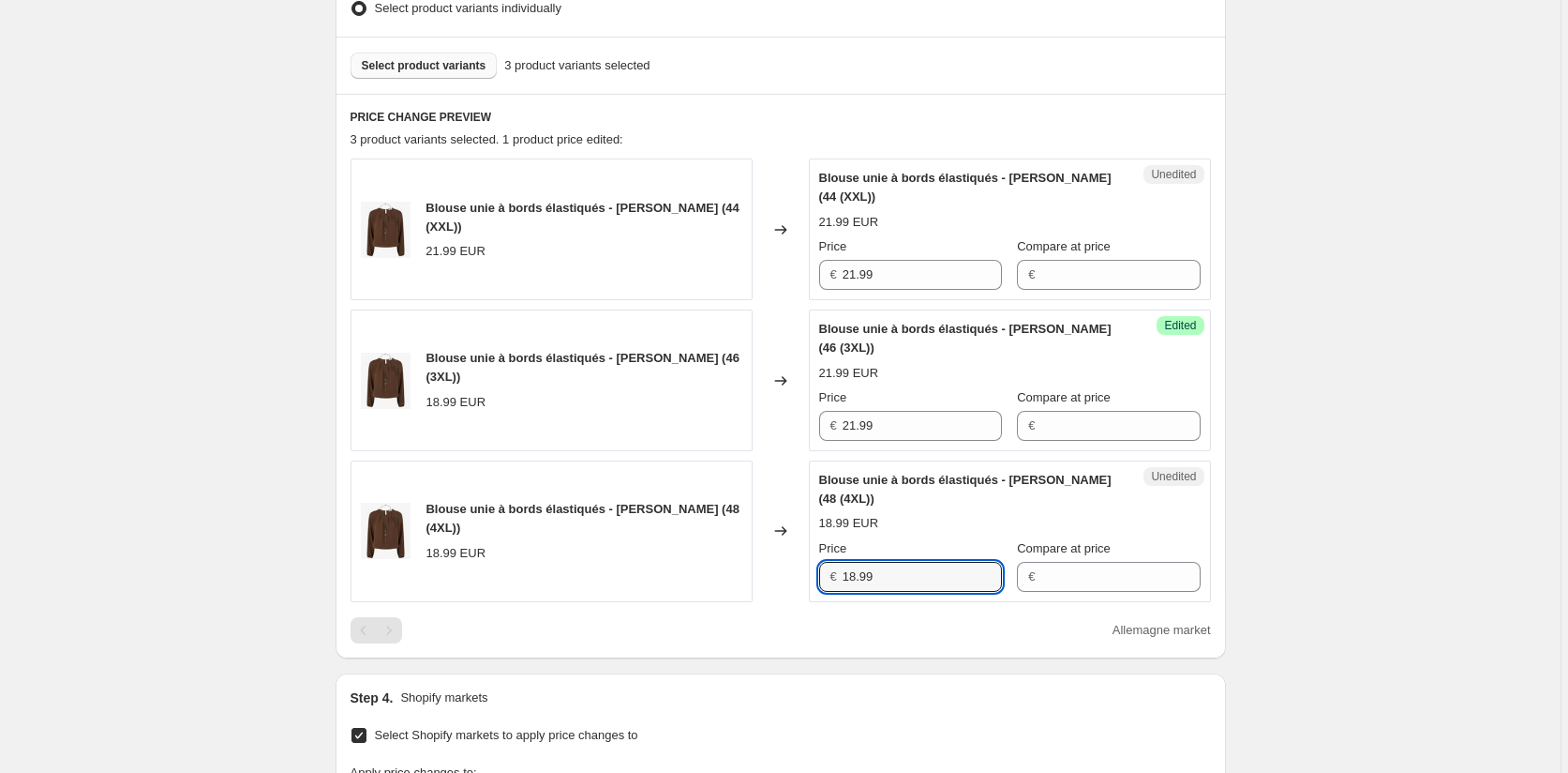
drag, startPoint x: 902, startPoint y: 573, endPoint x: 782, endPoint y: 583, distance: 120.4
click at [783, 583] on div "Blouse unie à bords élastiqués - Marron (48 (4XL)) 18.99 EUR Changed to Unedite…" at bounding box center [781, 531] width 860 height 141
paste input "21"
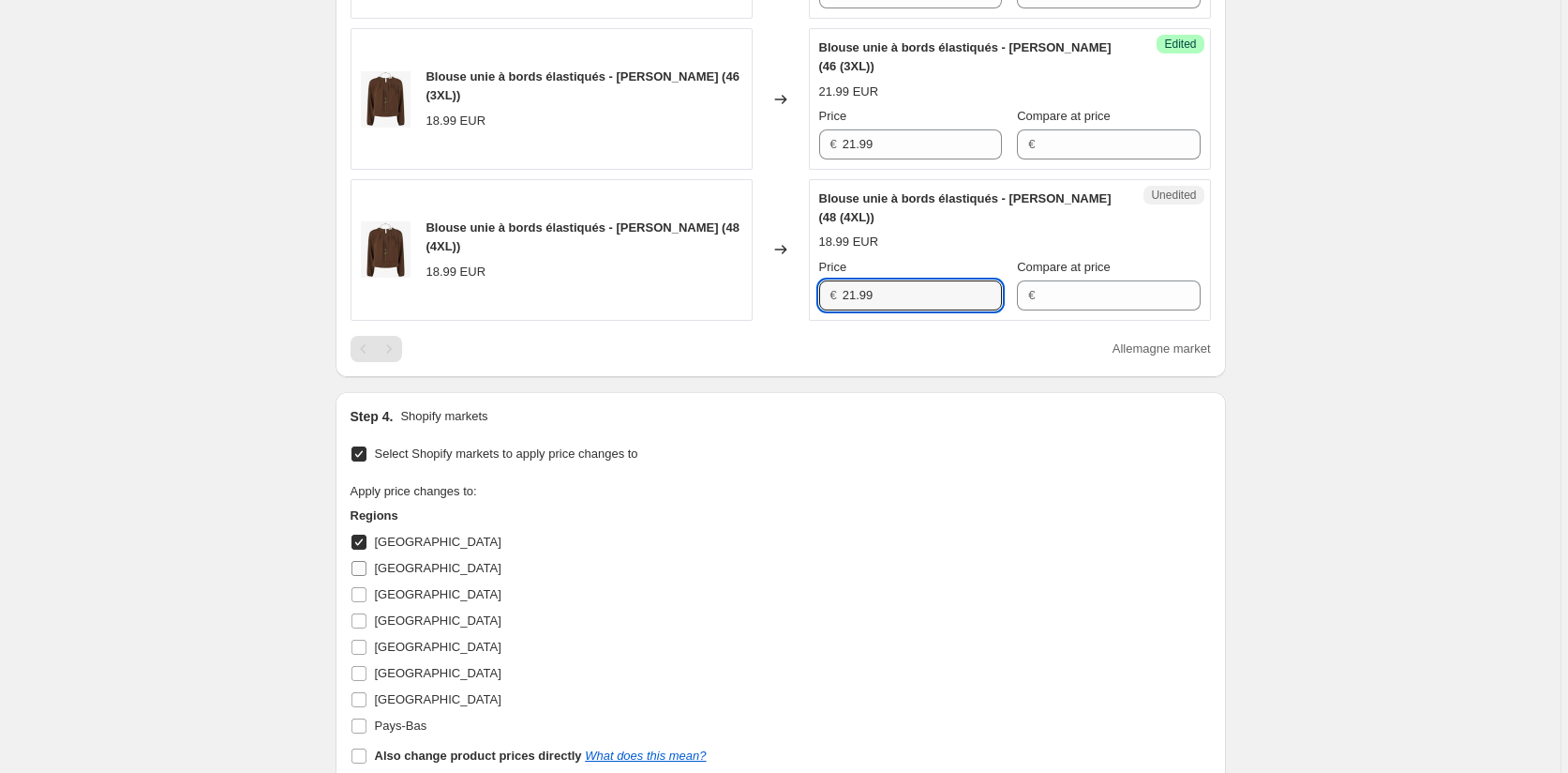
type input "21.99"
click at [358, 568] on input "Autriche" at bounding box center [358, 568] width 15 height 15
checkbox input "true"
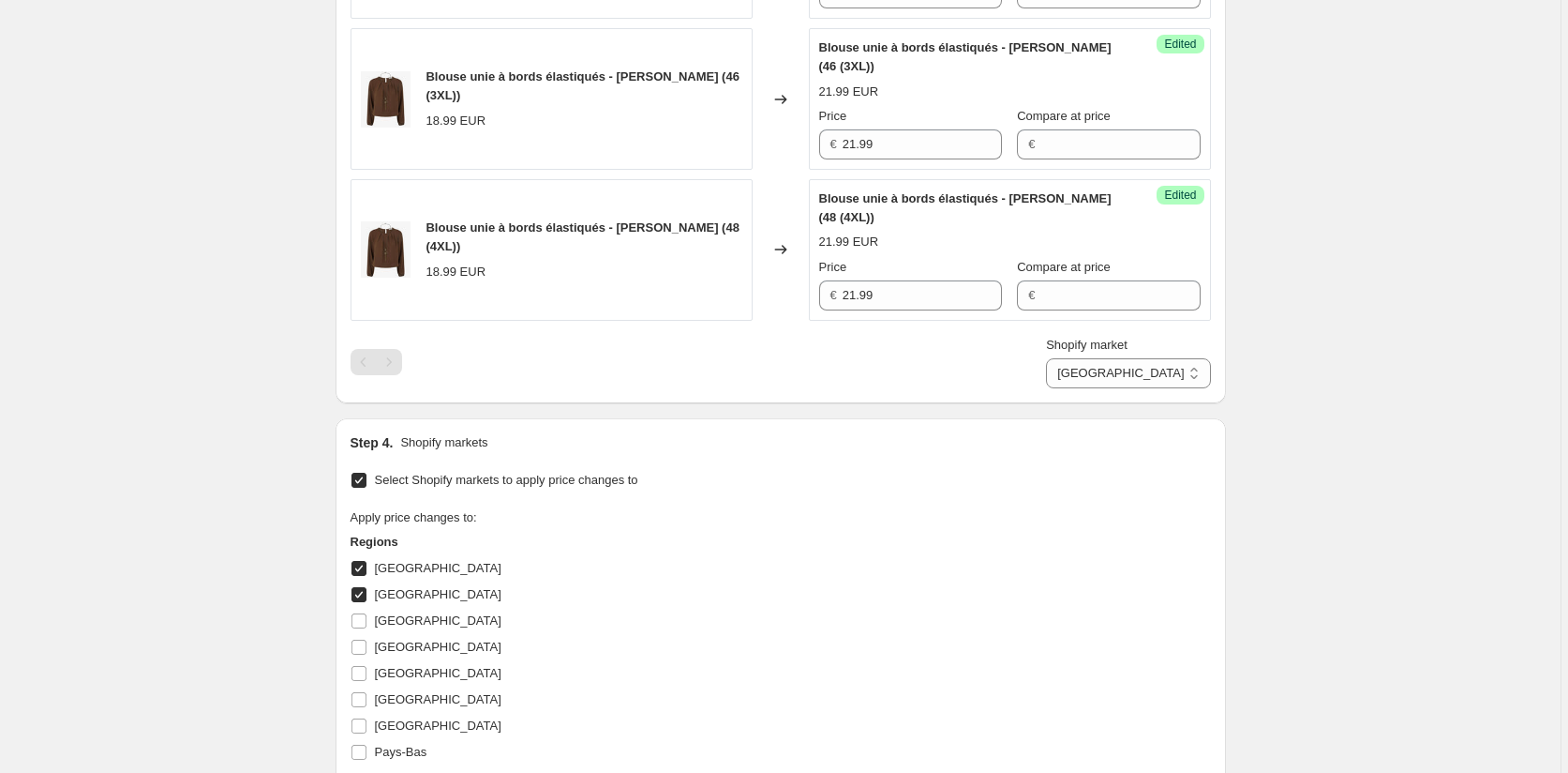
click at [364, 569] on input "Allemagne" at bounding box center [358, 568] width 15 height 15
checkbox input "false"
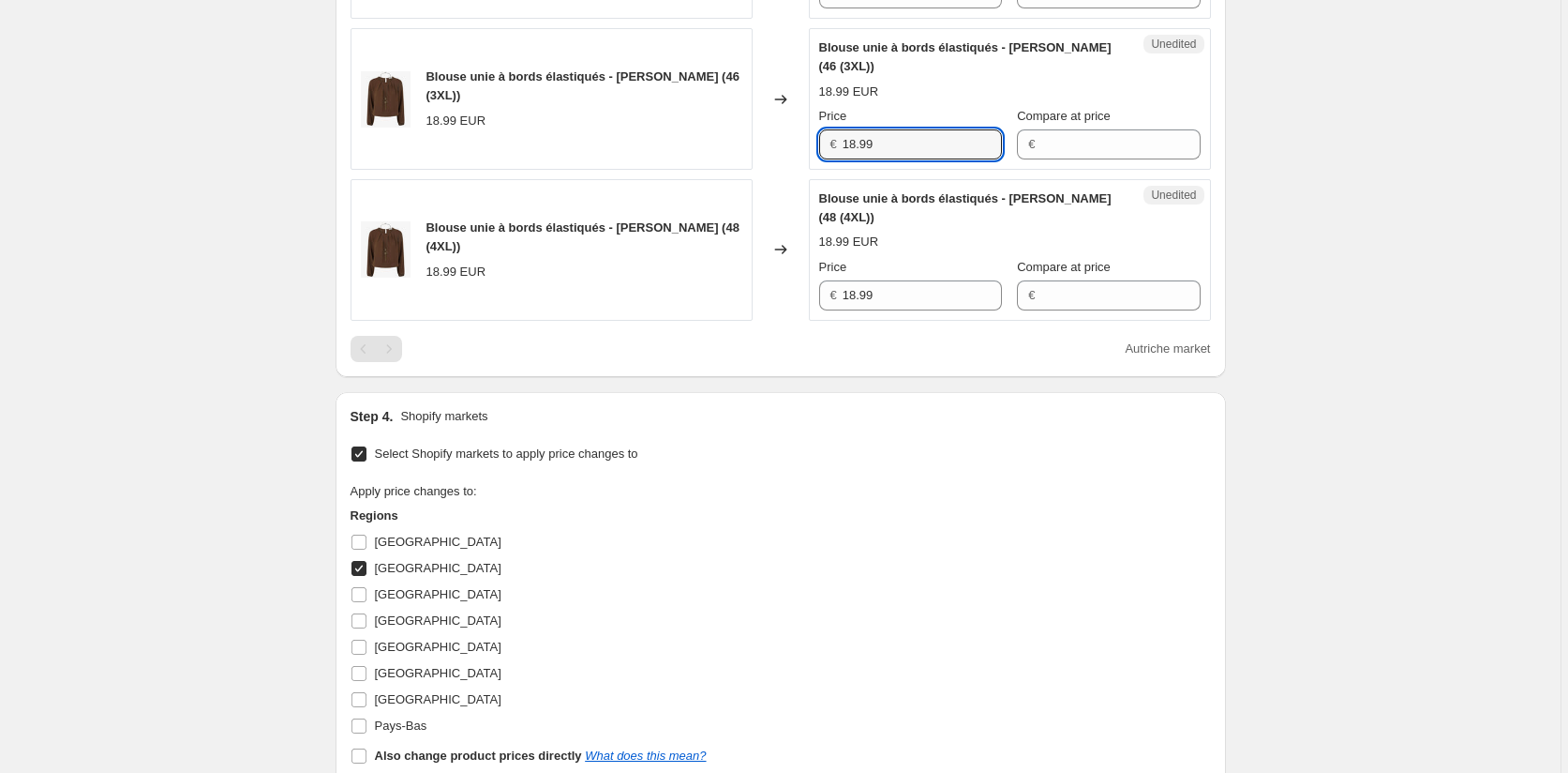
drag, startPoint x: 873, startPoint y: 143, endPoint x: 808, endPoint y: 141, distance: 65.0
click at [814, 141] on div "Unedited Blouse unie à bords élastiqués - Marron (46 (3XL)) 18.99 EUR Price € 1…" at bounding box center [1009, 98] width 402 height 141
paste input "21"
type input "21.99"
drag, startPoint x: 900, startPoint y: 298, endPoint x: 798, endPoint y: 292, distance: 102.2
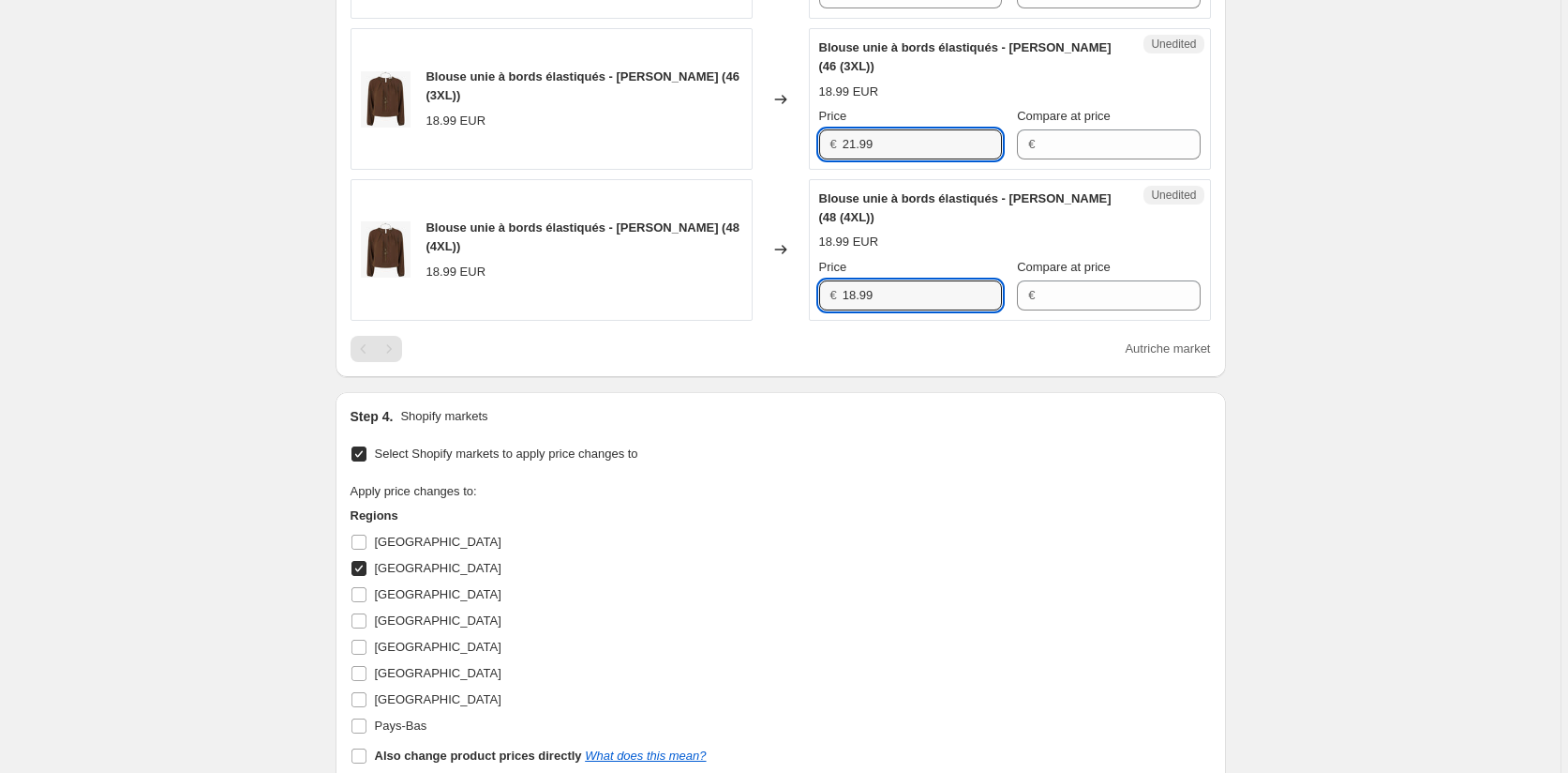
click at [799, 292] on div "Blouse unie à bords élastiqués - Marron (48 (4XL)) 18.99 EUR Changed to Unedite…" at bounding box center [781, 249] width 860 height 141
paste input "21"
type input "21.99"
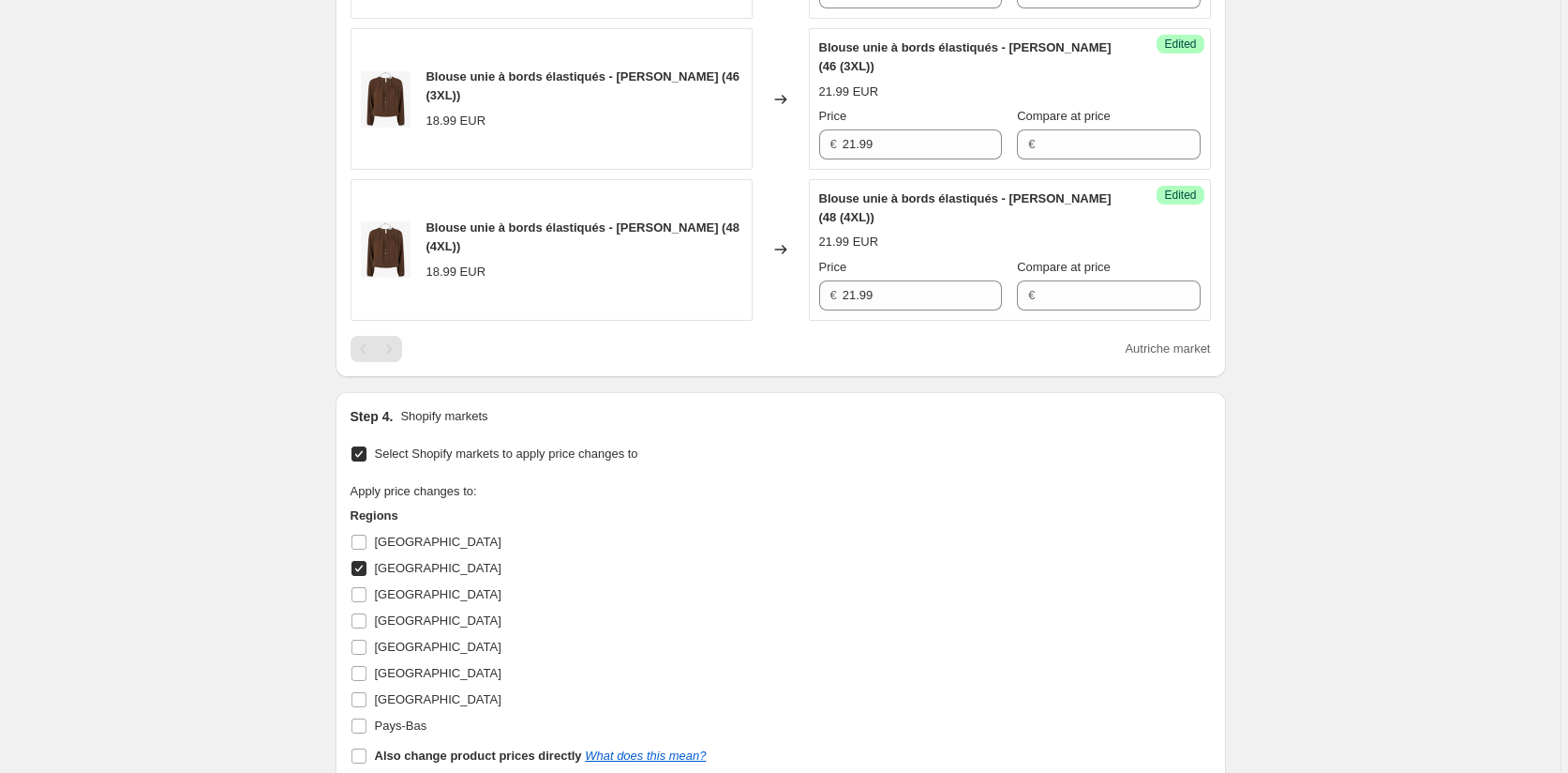
click at [869, 441] on div "Select Shopify markets to apply price changes to Apply price changes to: Region…" at bounding box center [781, 622] width 860 height 362
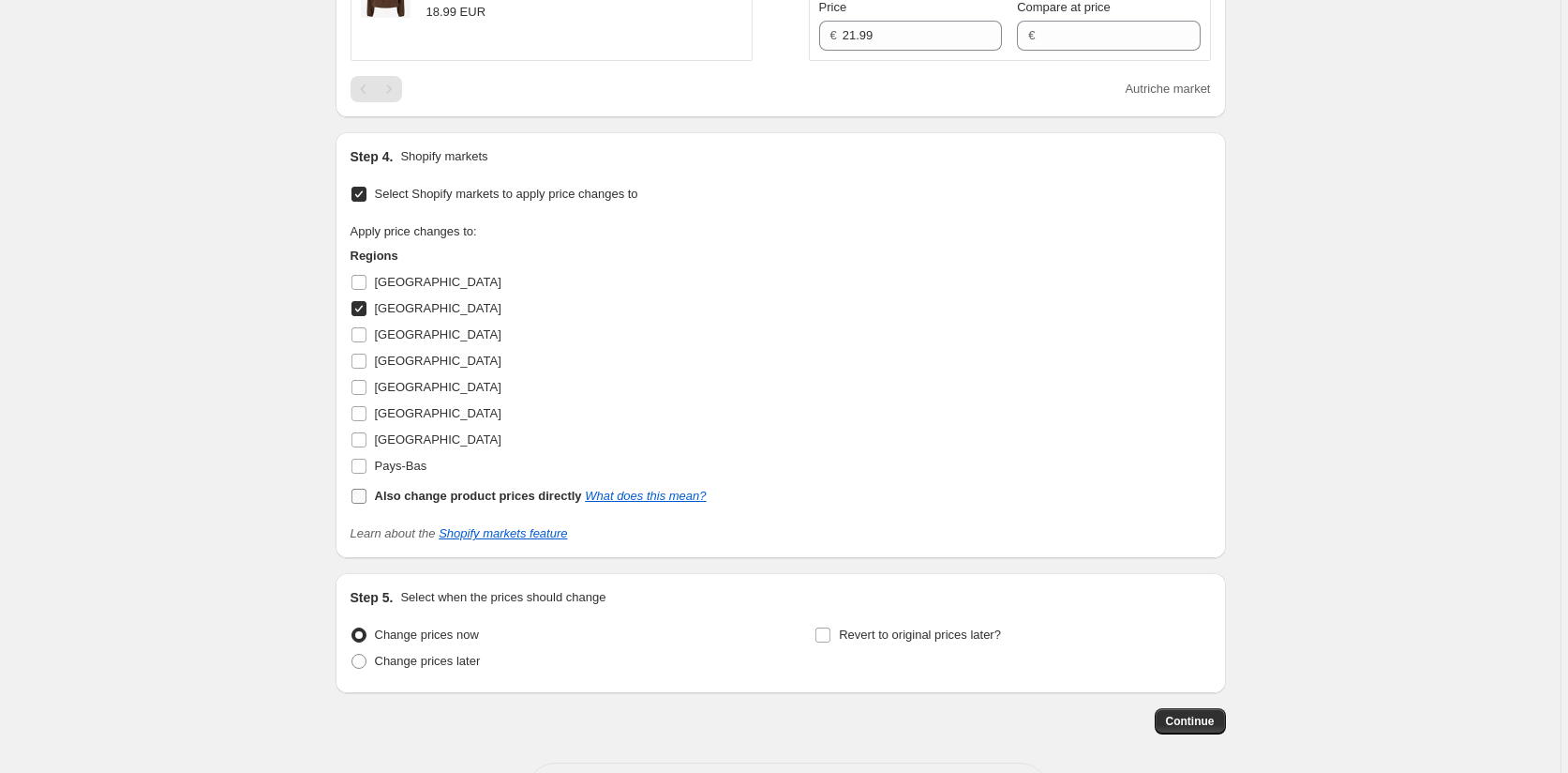
scroll to position [1147, 0]
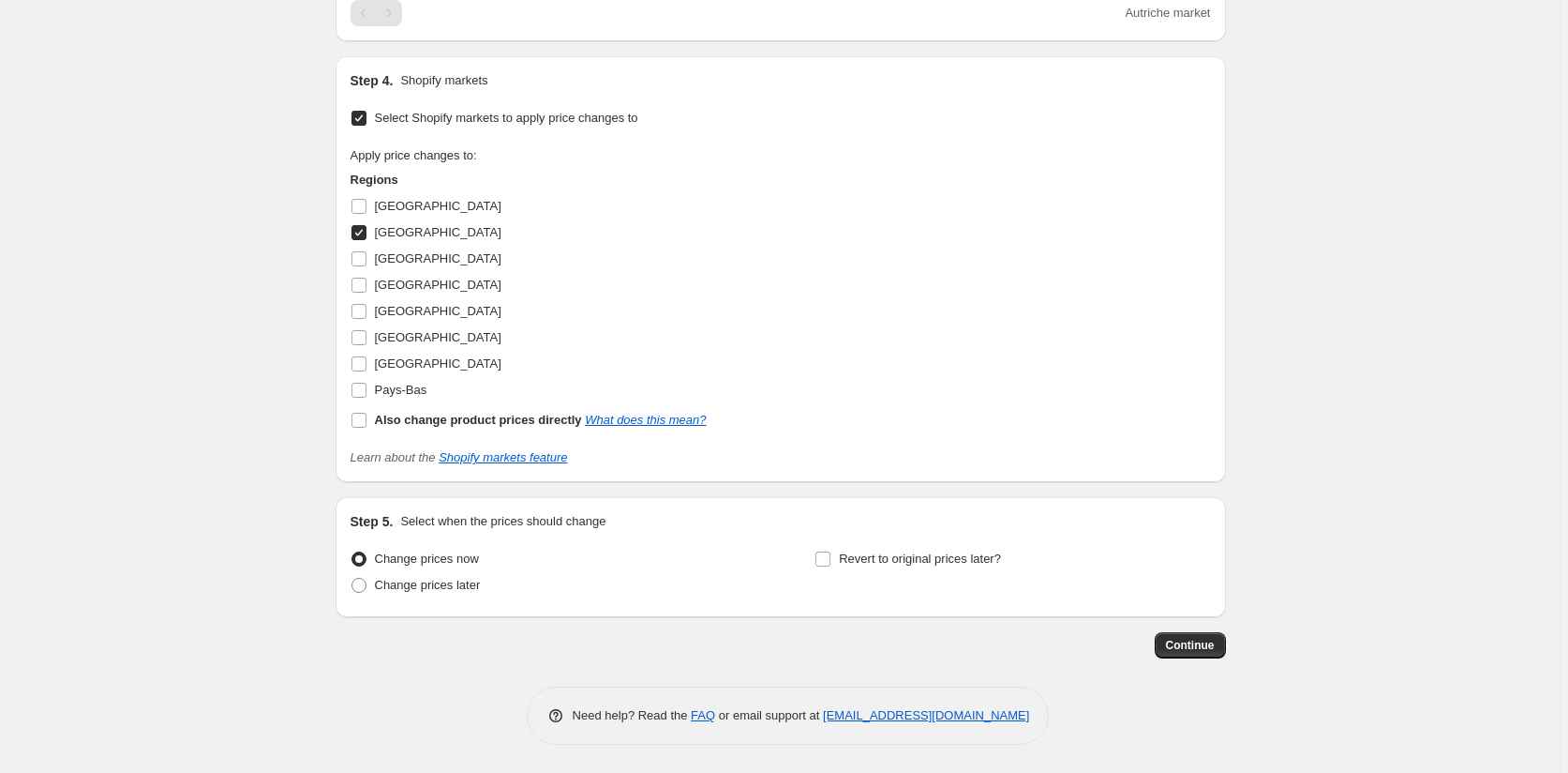
click at [364, 227] on input "Autriche" at bounding box center [358, 232] width 15 height 15
checkbox input "false"
click at [361, 390] on input "Pays-Bas" at bounding box center [358, 389] width 15 height 15
checkbox input "true"
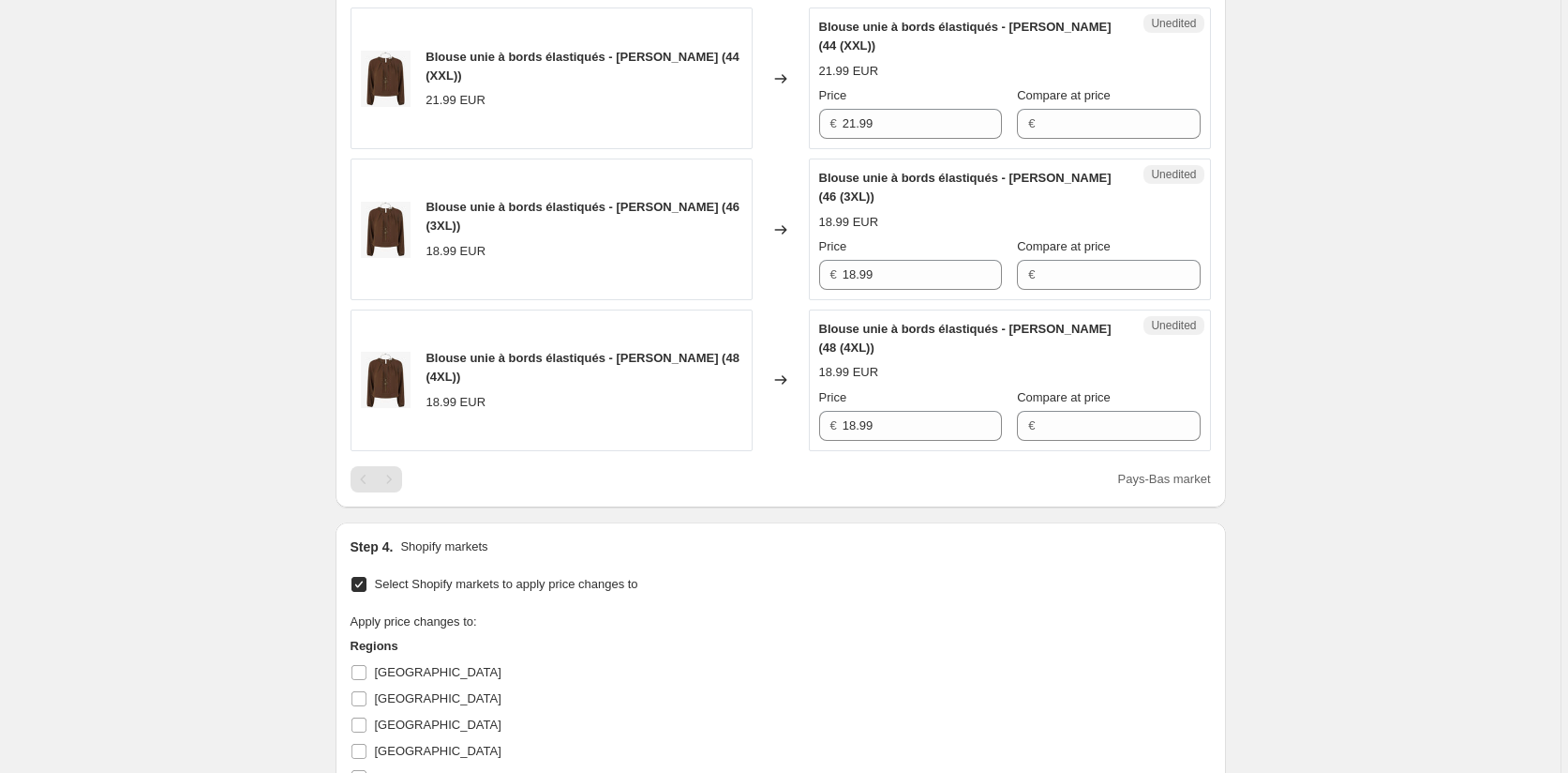
scroll to position [678, 0]
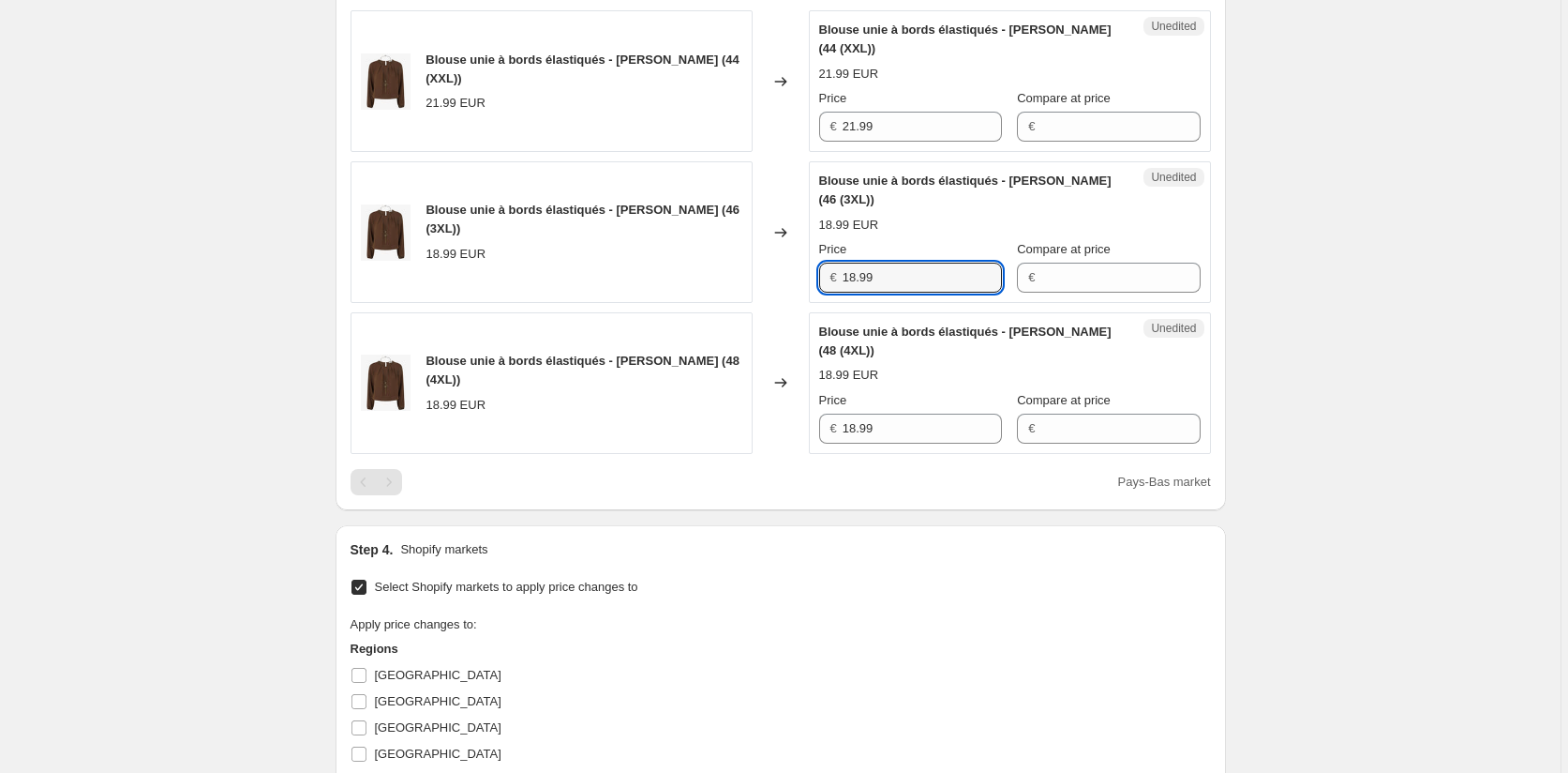
drag, startPoint x: 894, startPoint y: 276, endPoint x: 790, endPoint y: 268, distance: 104.3
click at [790, 269] on div "Blouse unie à bords élastiqués - Marron (46 (3XL)) 18.99 EUR Changed to Unedite…" at bounding box center [781, 232] width 860 height 141
paste input "21"
type input "21.99"
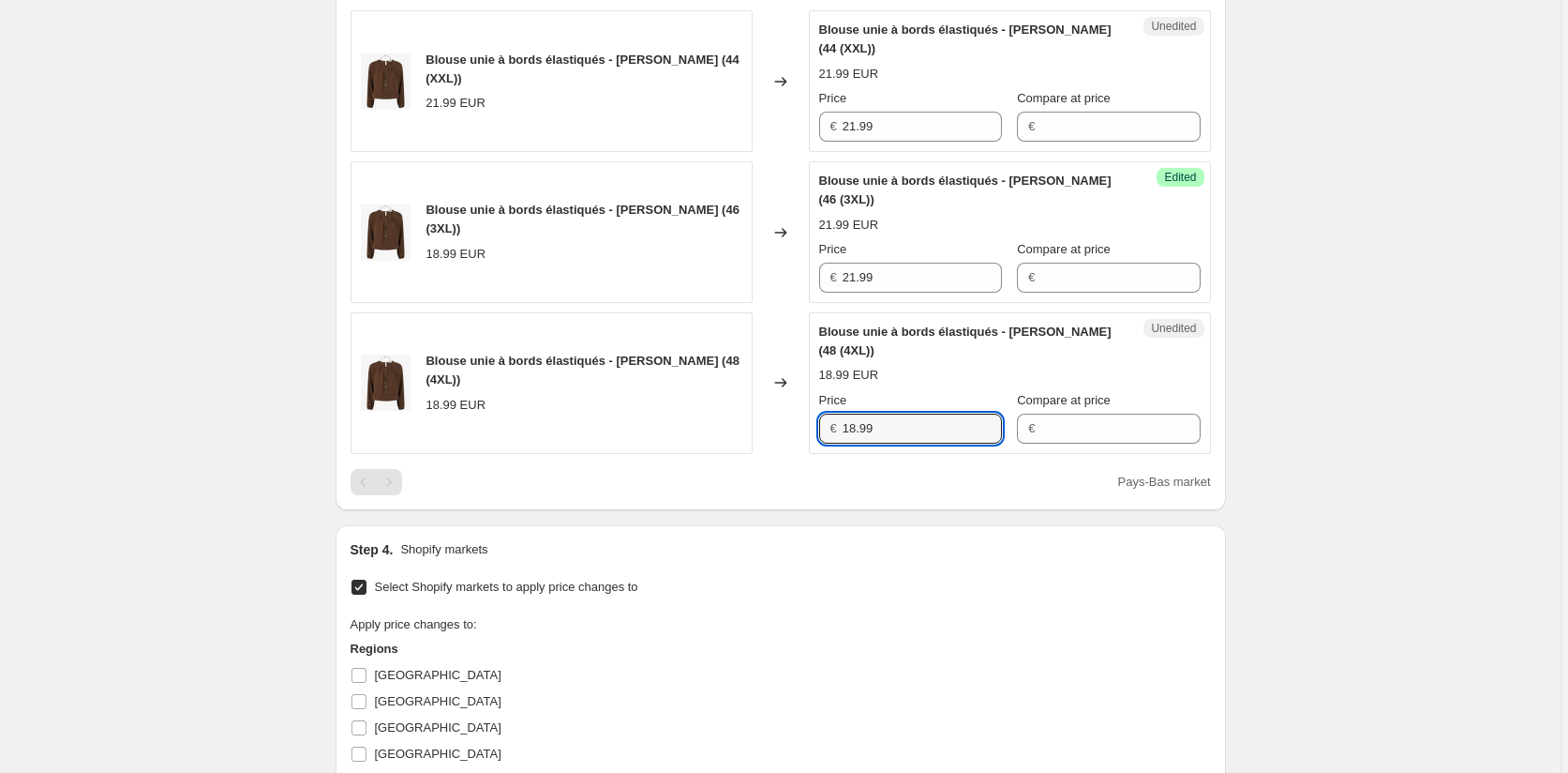
drag, startPoint x: 894, startPoint y: 420, endPoint x: 794, endPoint y: 431, distance: 100.6
click at [794, 431] on div "Blouse unie à bords élastiqués - Marron (48 (4XL)) 18.99 EUR Changed to Unedite…" at bounding box center [781, 383] width 860 height 141
paste input "21"
type input "21.99"
click at [819, 515] on div "Step 1. Optionally give your price change job a title (eg "March 30% off sale o…" at bounding box center [773, 253] width 905 height 1748
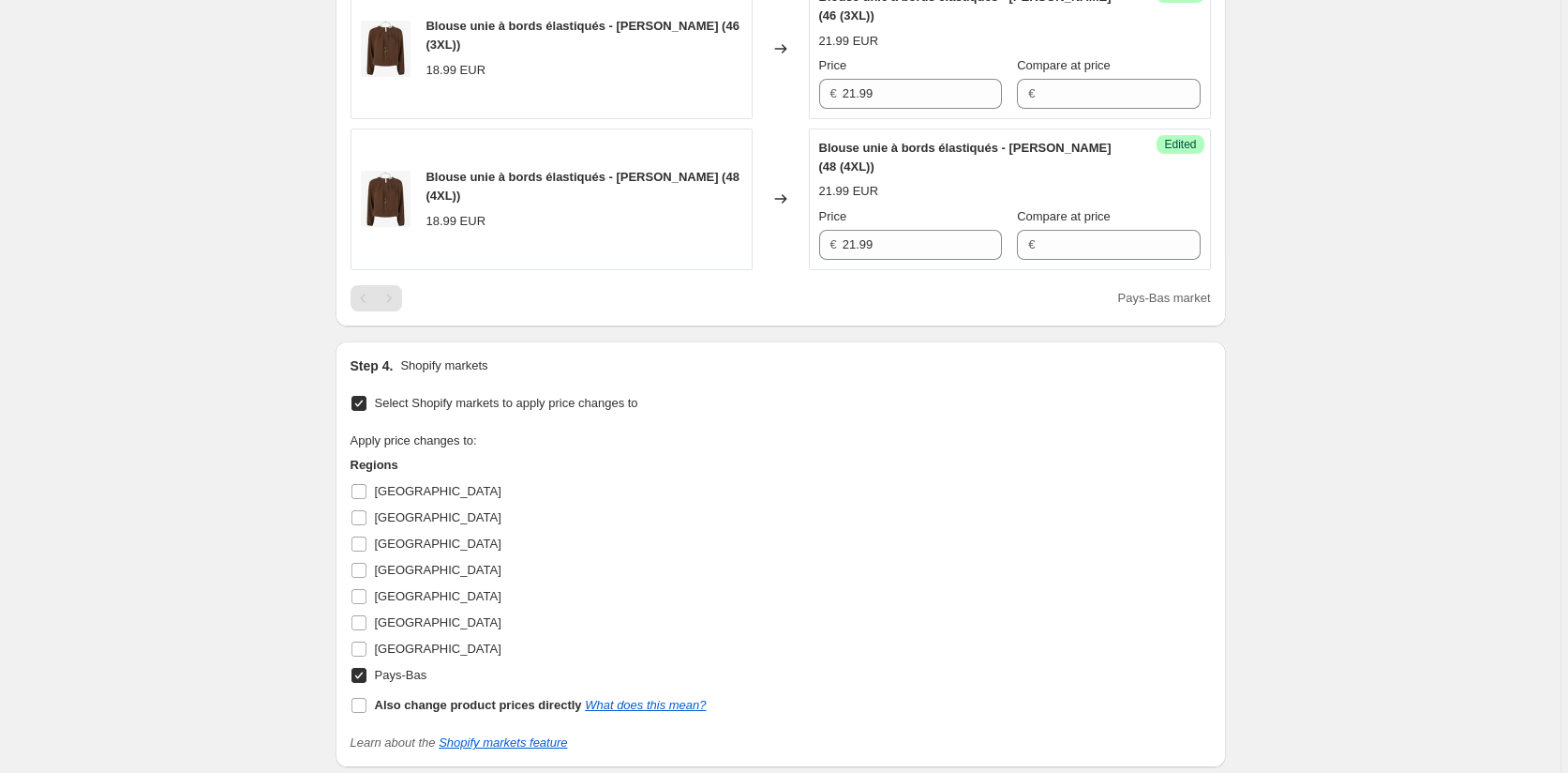
scroll to position [1052, 0]
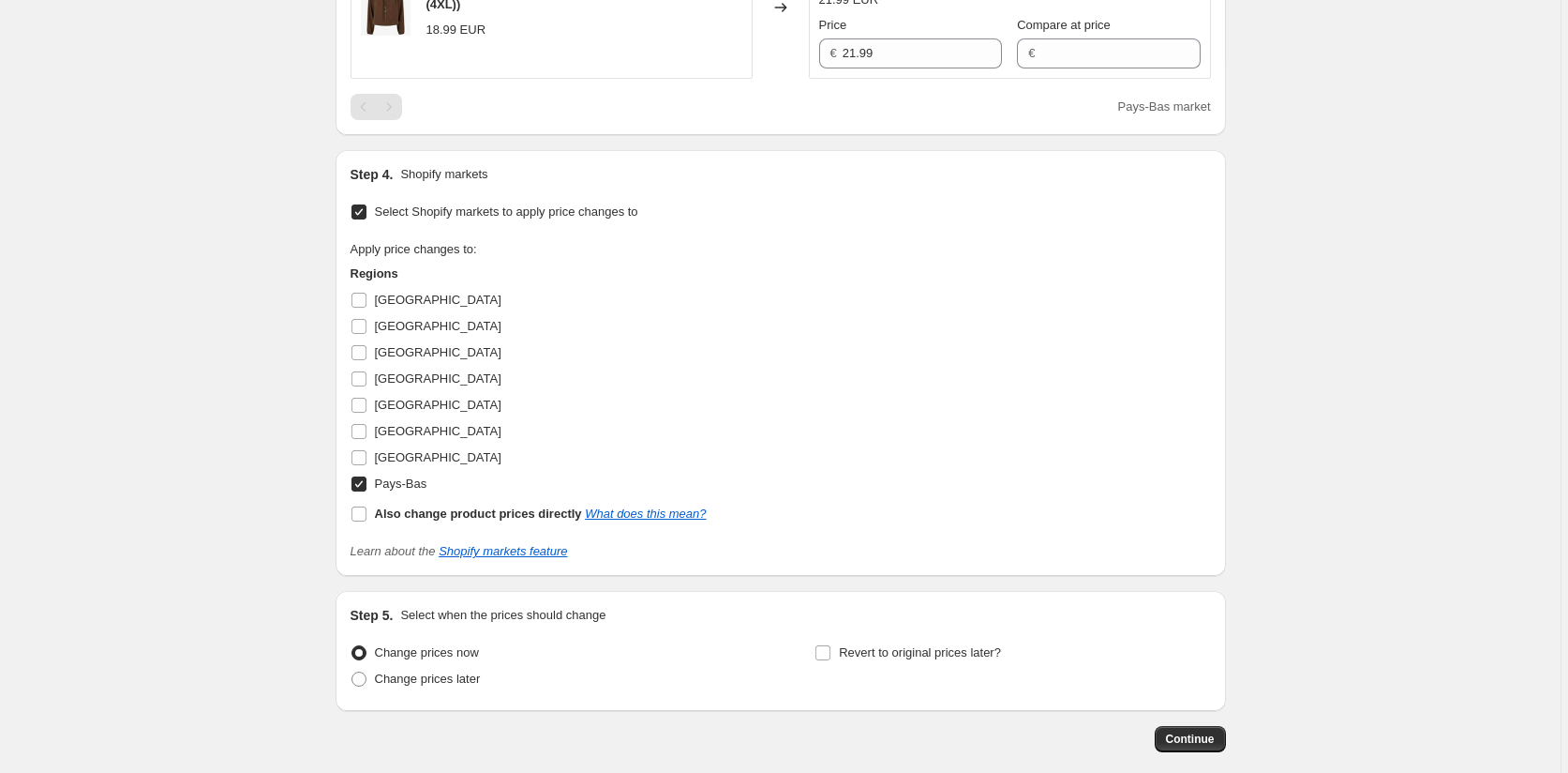
click at [364, 484] on input "Pays-Bas" at bounding box center [358, 483] width 15 height 15
checkbox input "false"
click at [363, 350] on input "Belgique" at bounding box center [358, 351] width 15 height 15
checkbox input "true"
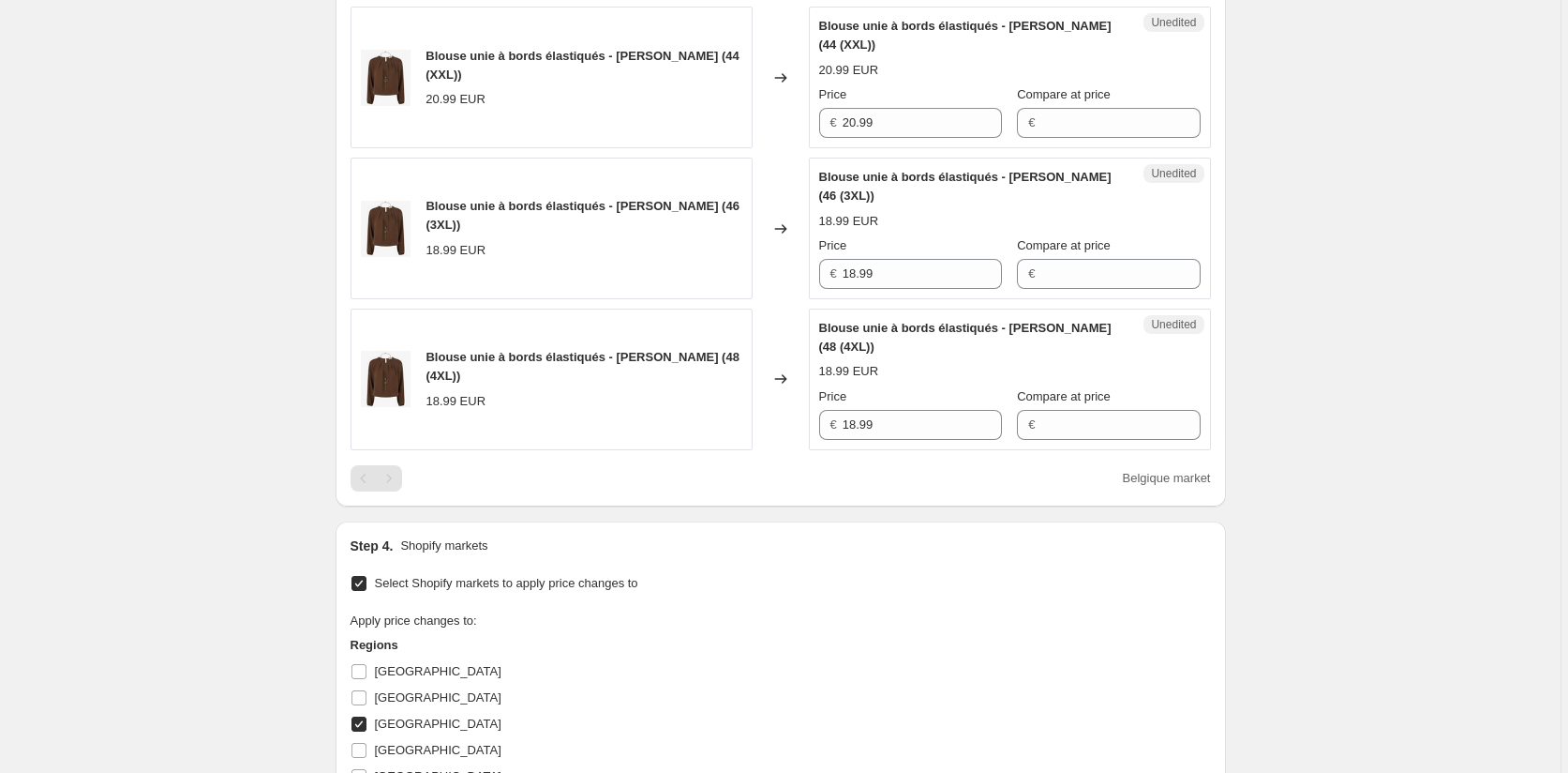
scroll to position [678, 0]
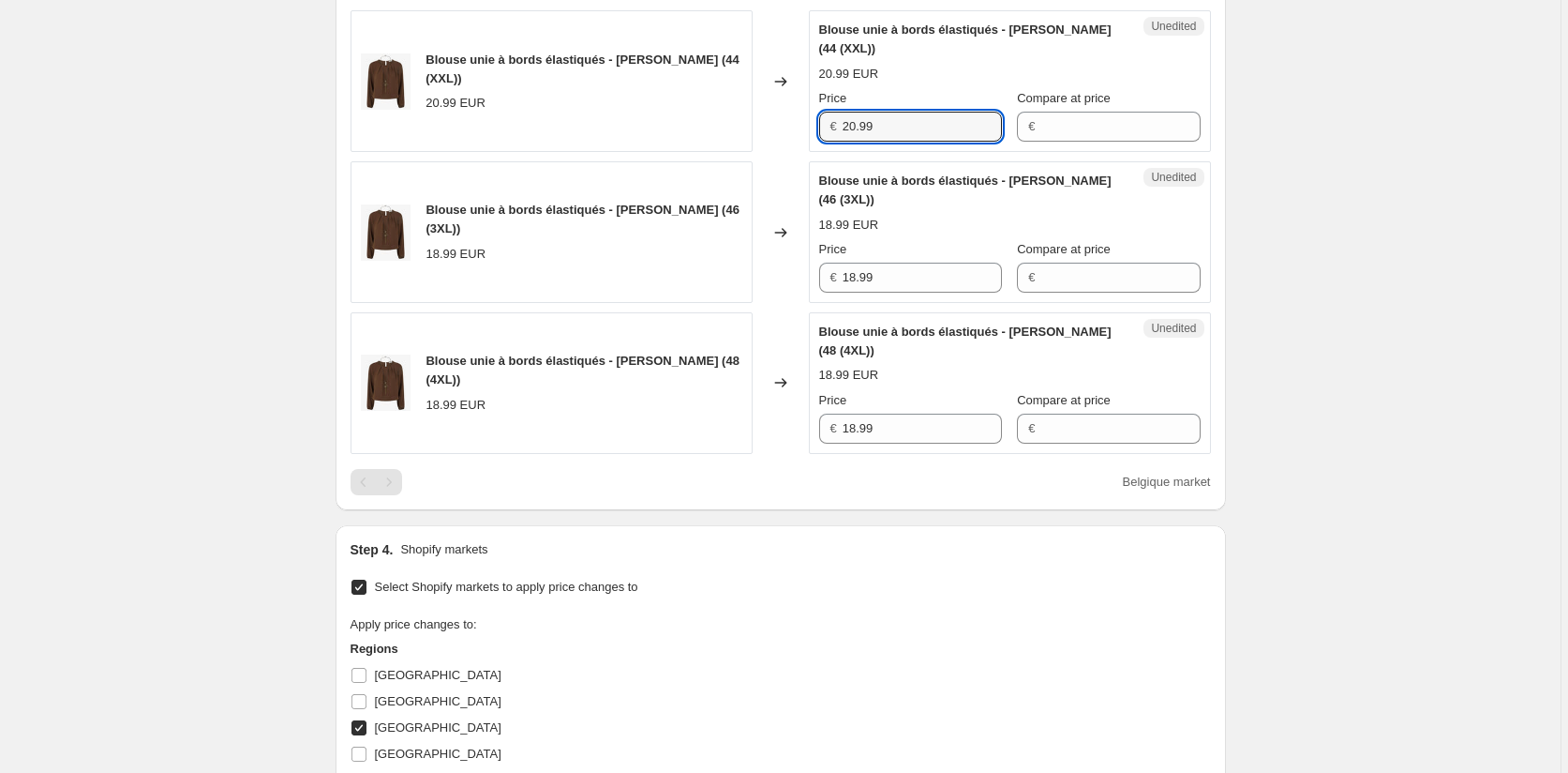
drag, startPoint x: 849, startPoint y: 127, endPoint x: 769, endPoint y: 132, distance: 80.2
click at [762, 126] on div "Blouse unie à bords élastiqués - Marron (44 (XXL)) 20.99 EUR Changed to Unedite…" at bounding box center [781, 81] width 860 height 141
drag, startPoint x: 903, startPoint y: 274, endPoint x: 779, endPoint y: 275, distance: 124.0
click at [779, 275] on div "Blouse unie à bords élastiqués - Marron (46 (3XL)) 18.99 EUR Changed to Unedite…" at bounding box center [781, 232] width 860 height 141
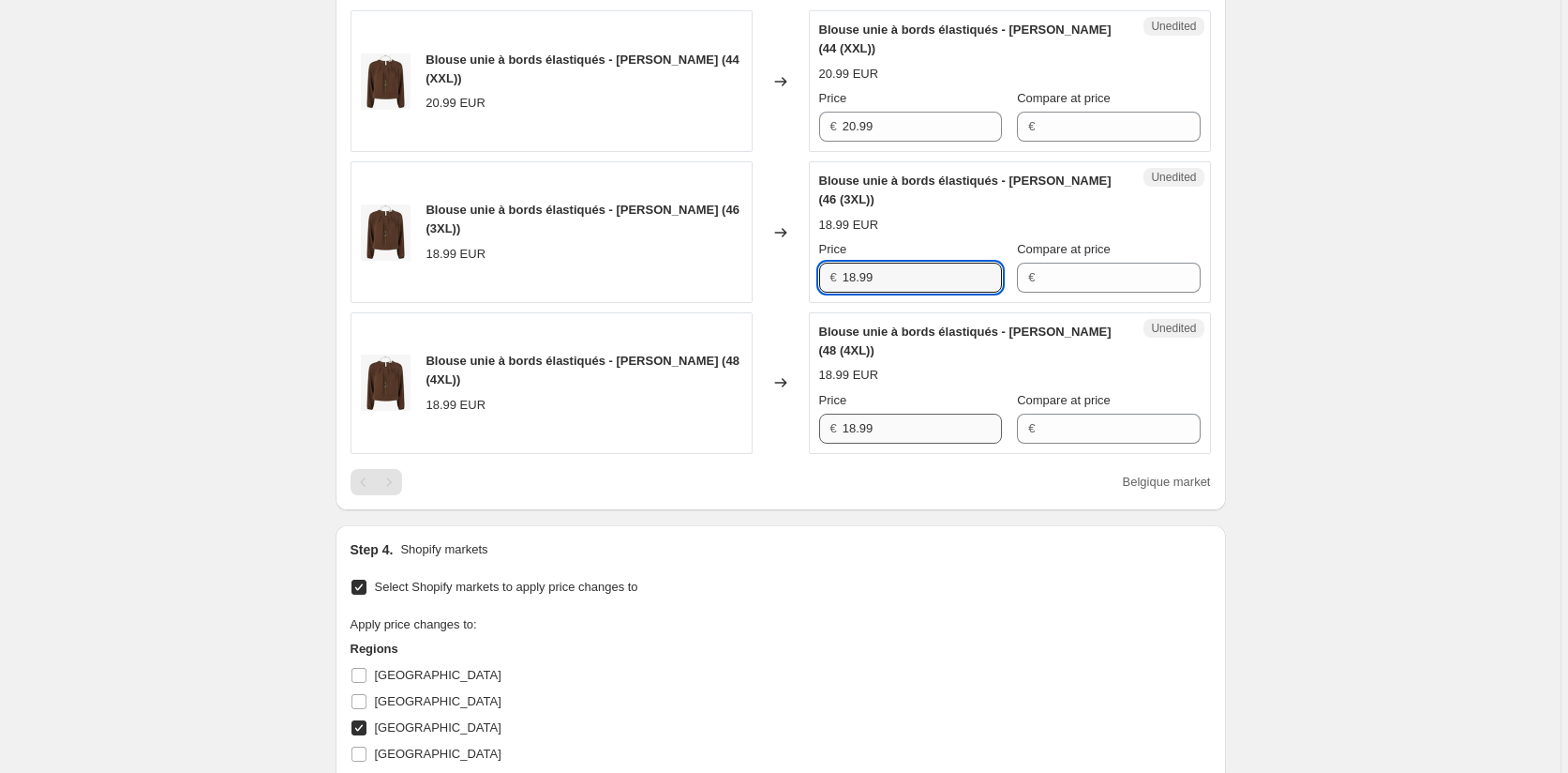
paste input "20"
type input "20.99"
drag, startPoint x: 910, startPoint y: 429, endPoint x: 782, endPoint y: 425, distance: 128.1
click at [786, 427] on div "Blouse unie à bords élastiqués - Marron (48 (4XL)) 18.99 EUR Changed to Unedite…" at bounding box center [781, 383] width 860 height 141
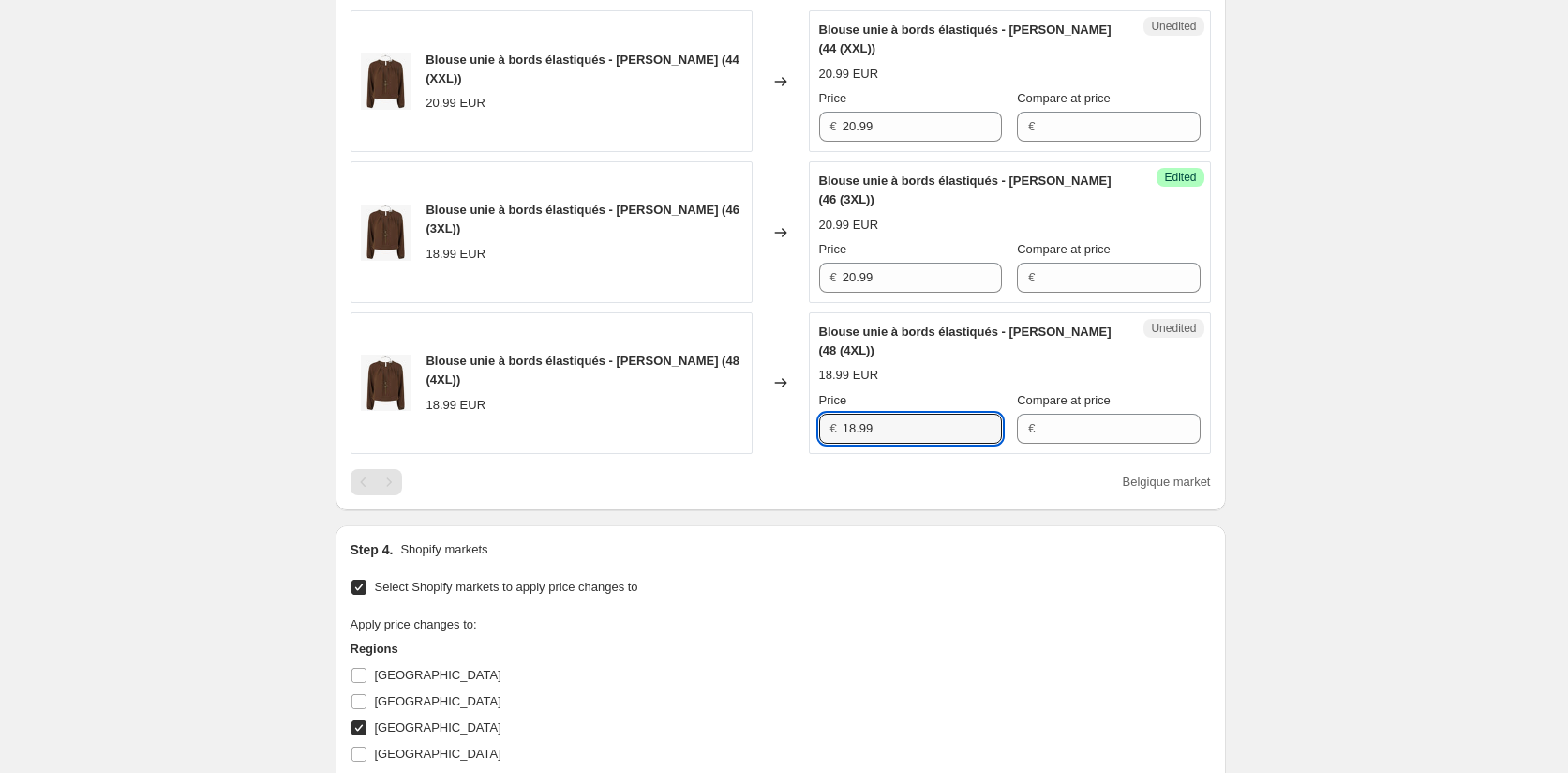
paste input "20"
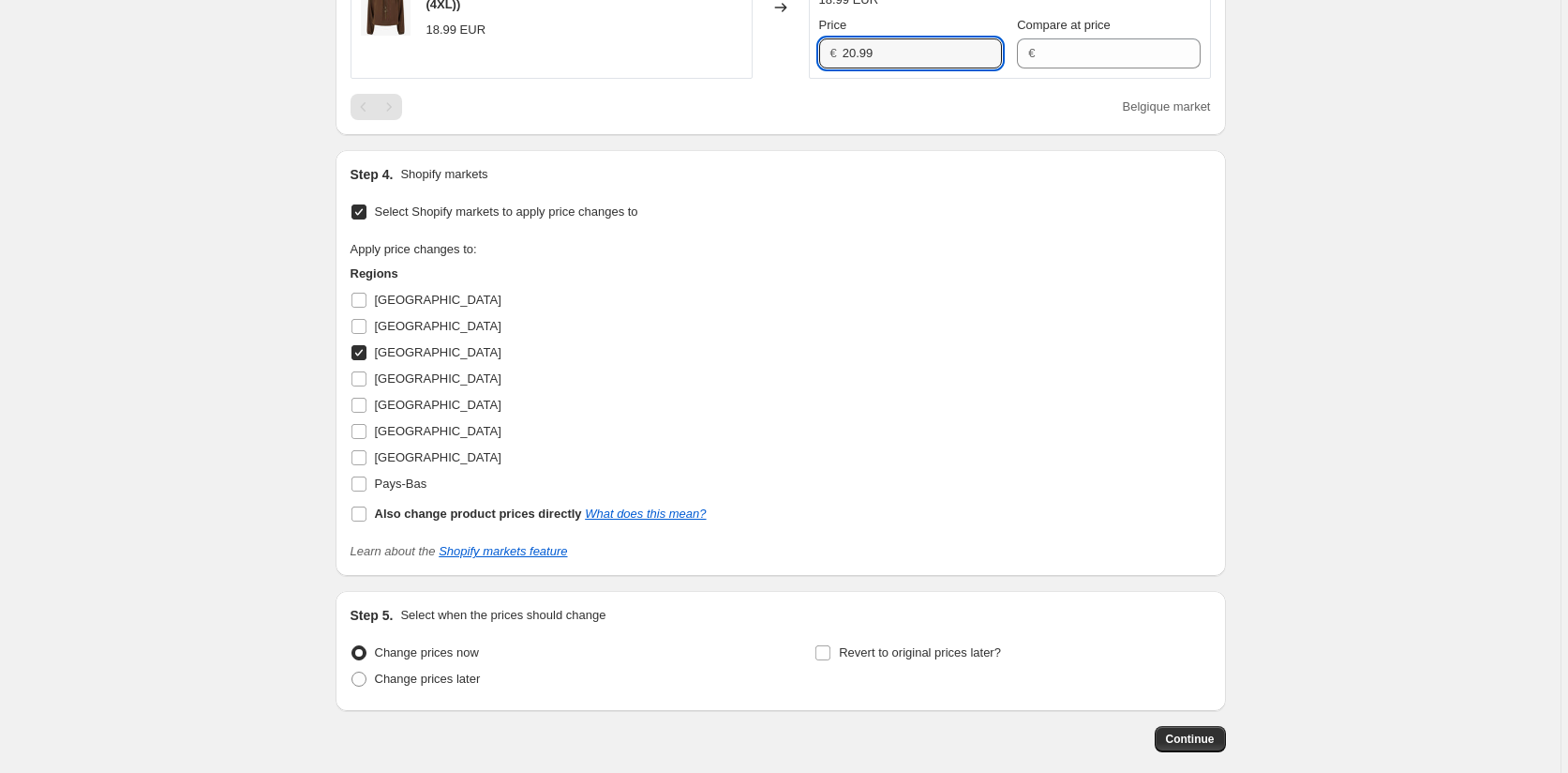
type input "20.99"
click at [359, 350] on input "Belgique" at bounding box center [358, 351] width 15 height 15
checkbox input "false"
click at [359, 428] on input "Italie" at bounding box center [358, 430] width 15 height 15
checkbox input "true"
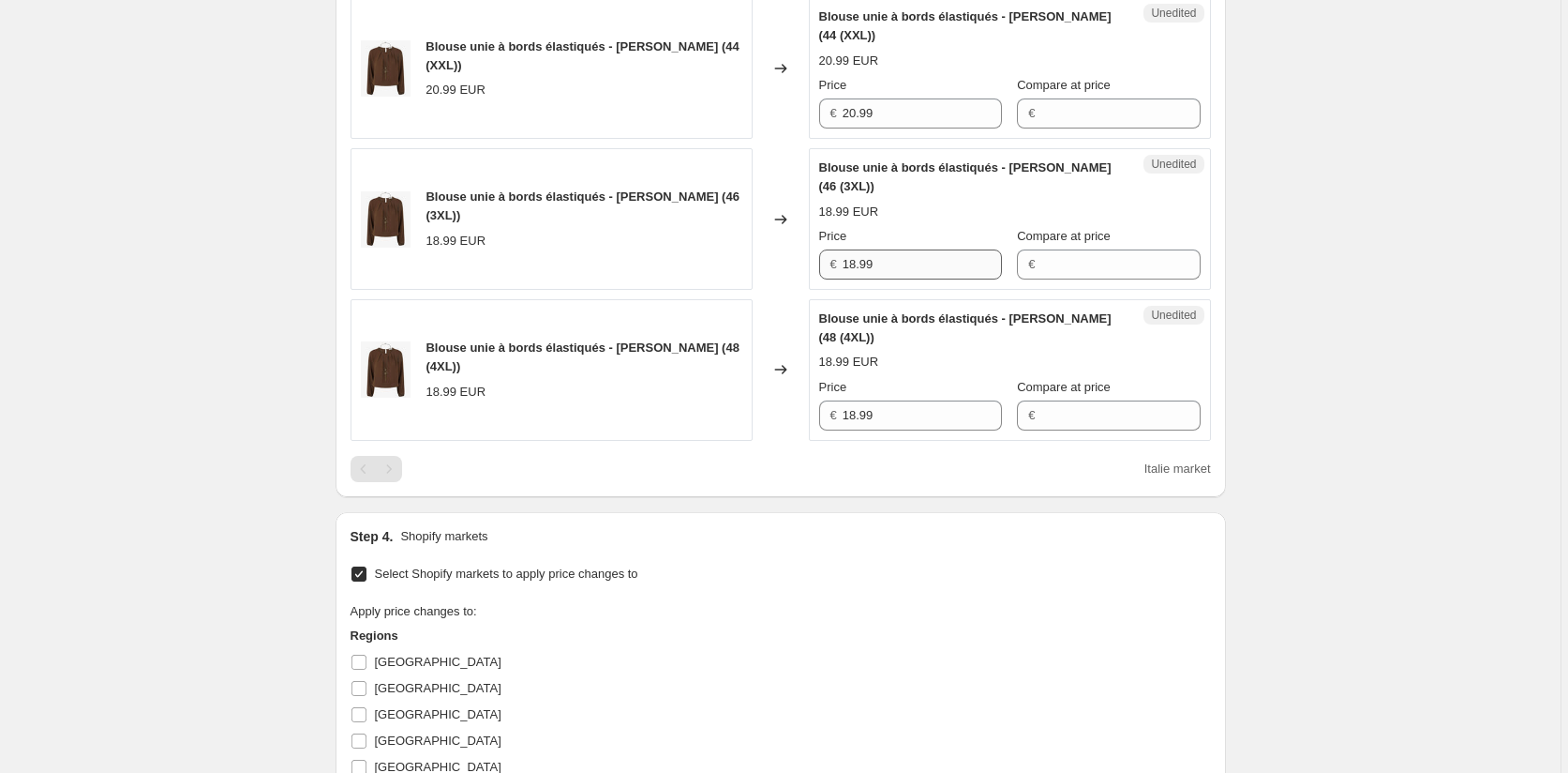
scroll to position [678, 0]
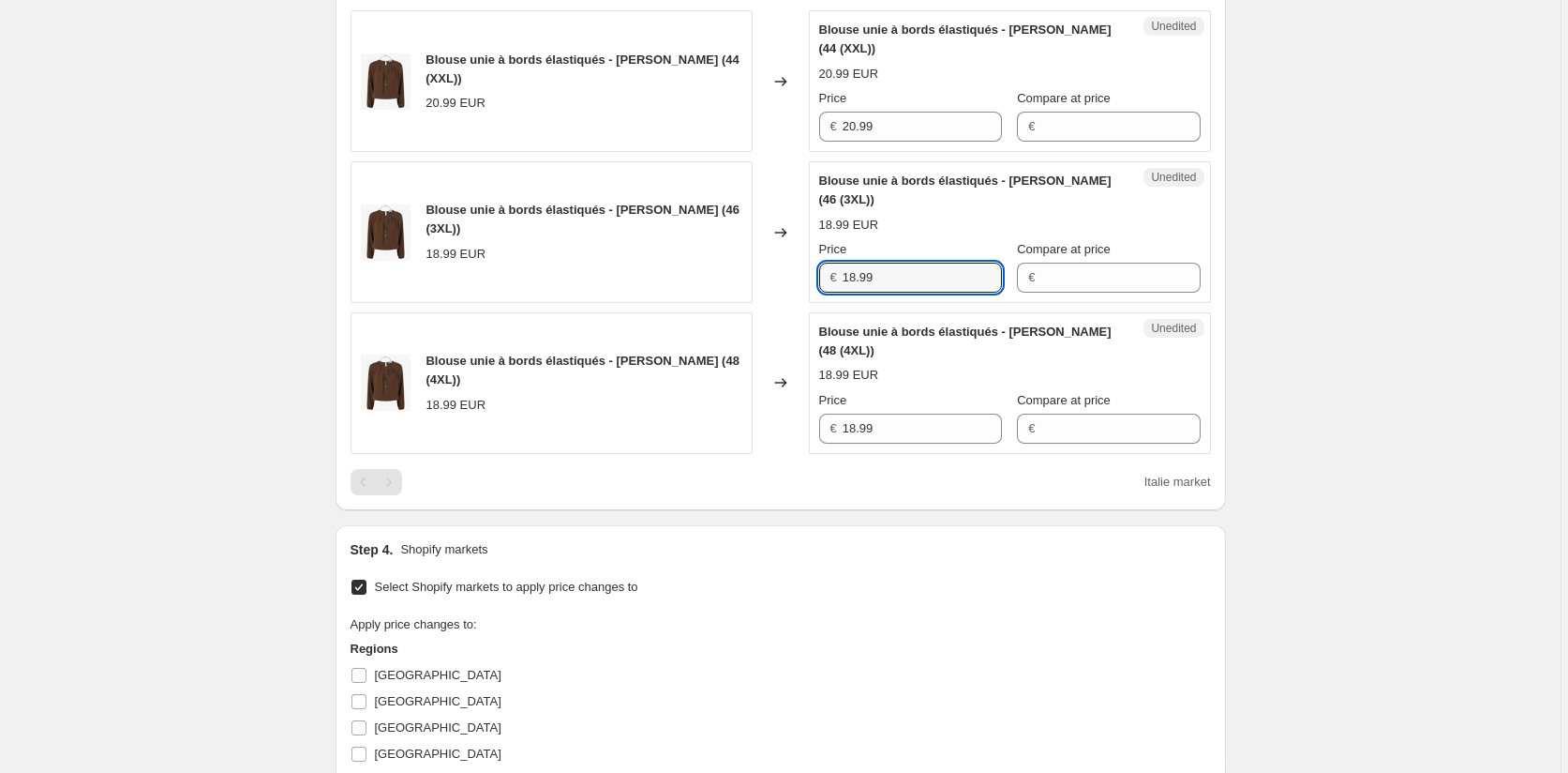
drag, startPoint x: 898, startPoint y: 275, endPoint x: 749, endPoint y: 277, distance: 149.0
click at [749, 277] on div "Blouse unie à bords élastiqués - Marron (46 (3XL)) 18.99 EUR Changed to Unedite…" at bounding box center [781, 232] width 860 height 141
paste input "20"
type input "20.99"
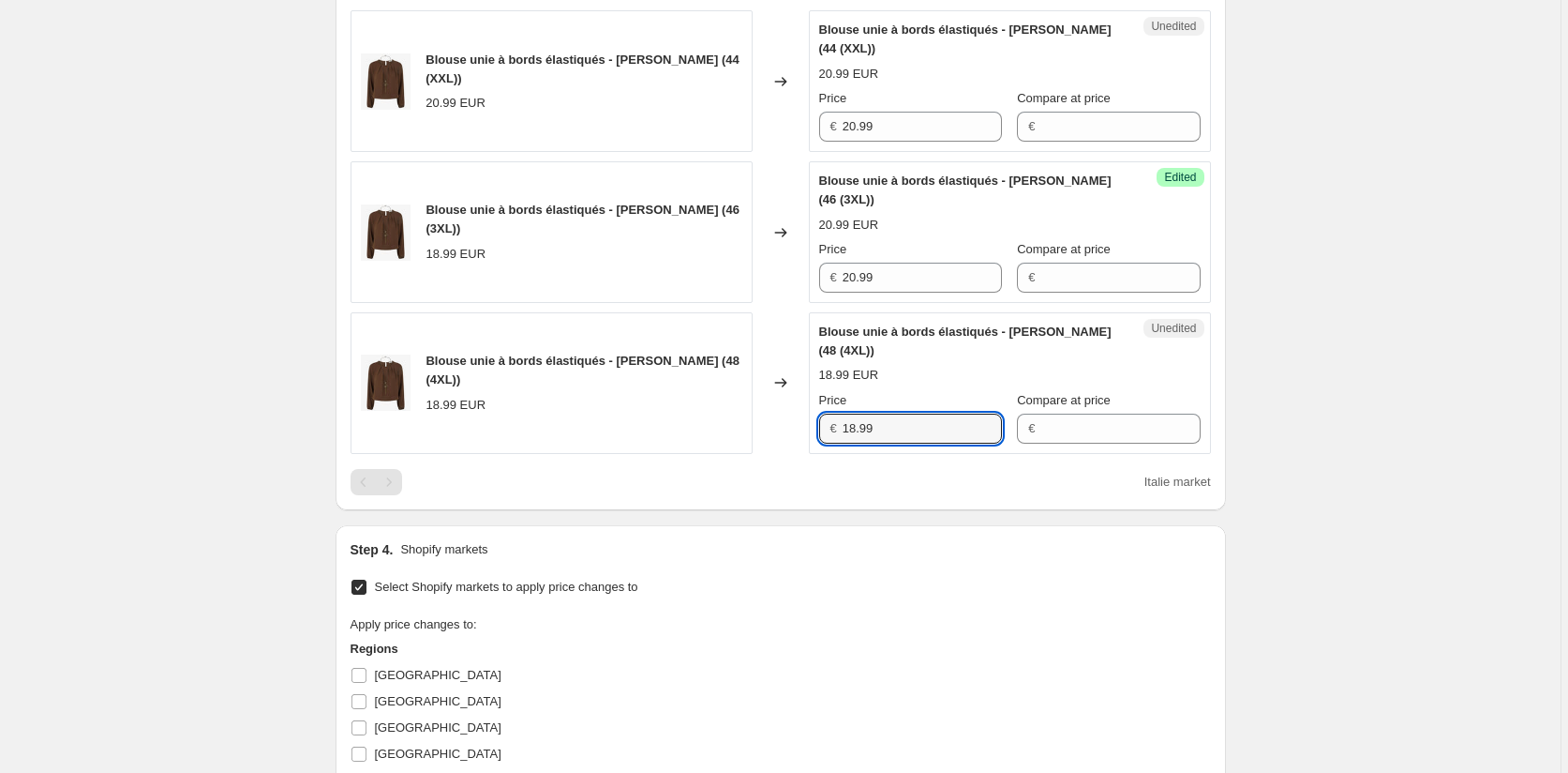
drag, startPoint x: 795, startPoint y: 434, endPoint x: 782, endPoint y: 431, distance: 13.3
click at [782, 431] on div "Blouse unie à bords élastiqués - Marron (48 (4XL)) 18.99 EUR Changed to Unedite…" at bounding box center [781, 383] width 860 height 141
paste input "20"
type input "20.99"
click at [832, 563] on div "Step 4. Shopify markets Select Shopify markets to apply price changes to Apply …" at bounding box center [781, 738] width 860 height 395
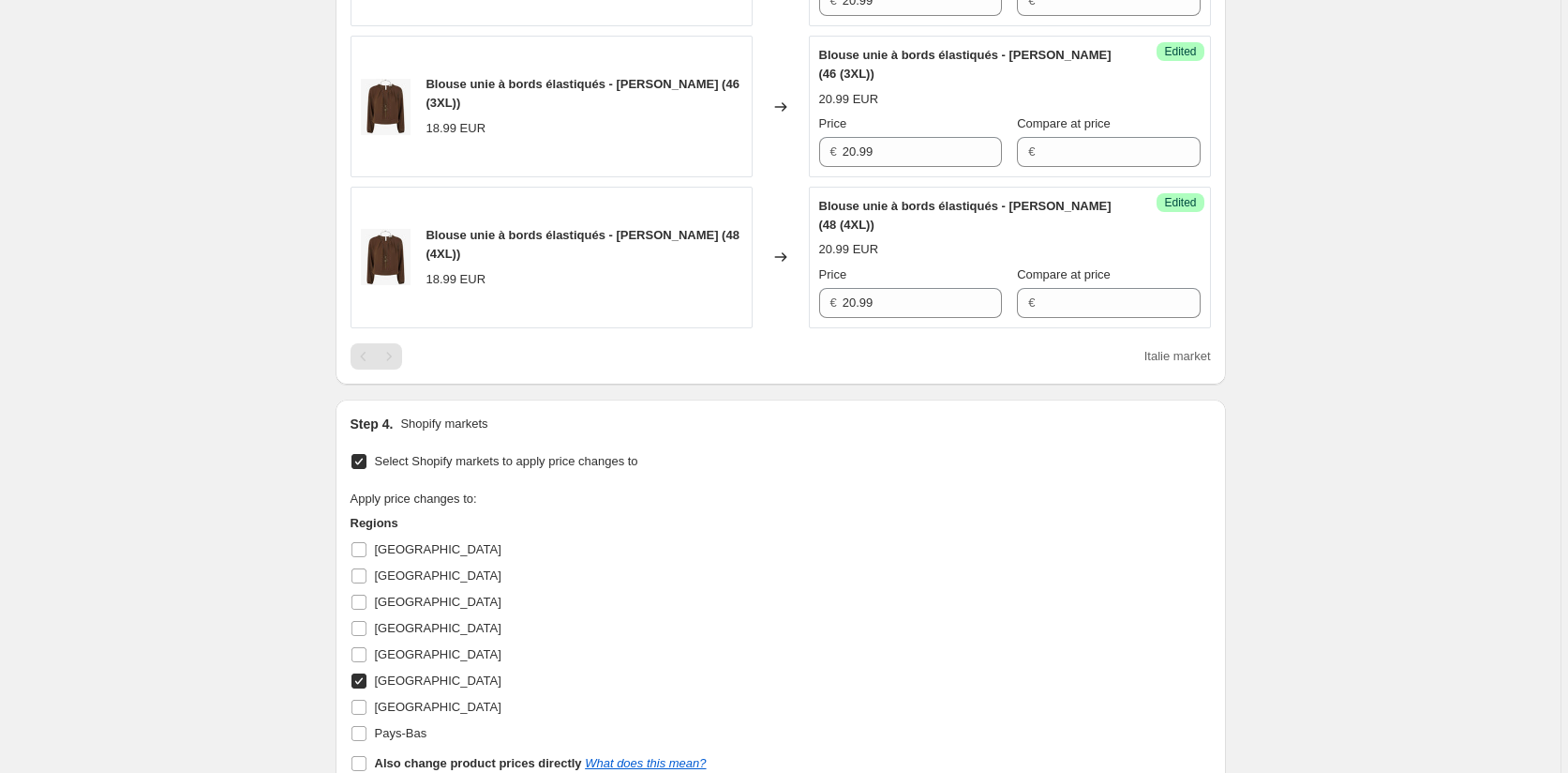
scroll to position [1052, 0]
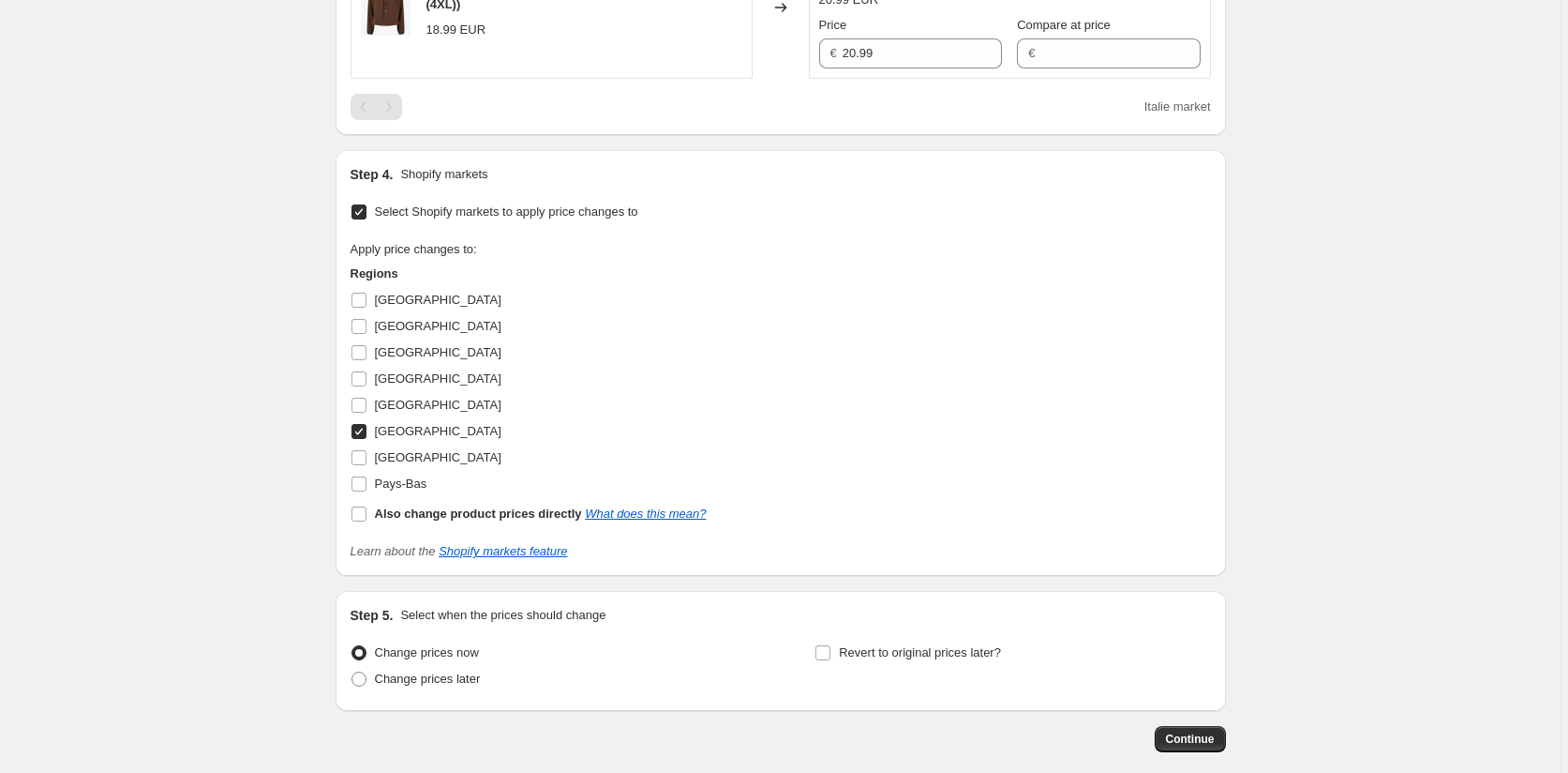
click at [361, 435] on input "Italie" at bounding box center [358, 430] width 15 height 15
checkbox input "false"
click at [360, 454] on input "Luxembourg" at bounding box center [358, 457] width 15 height 15
checkbox input "true"
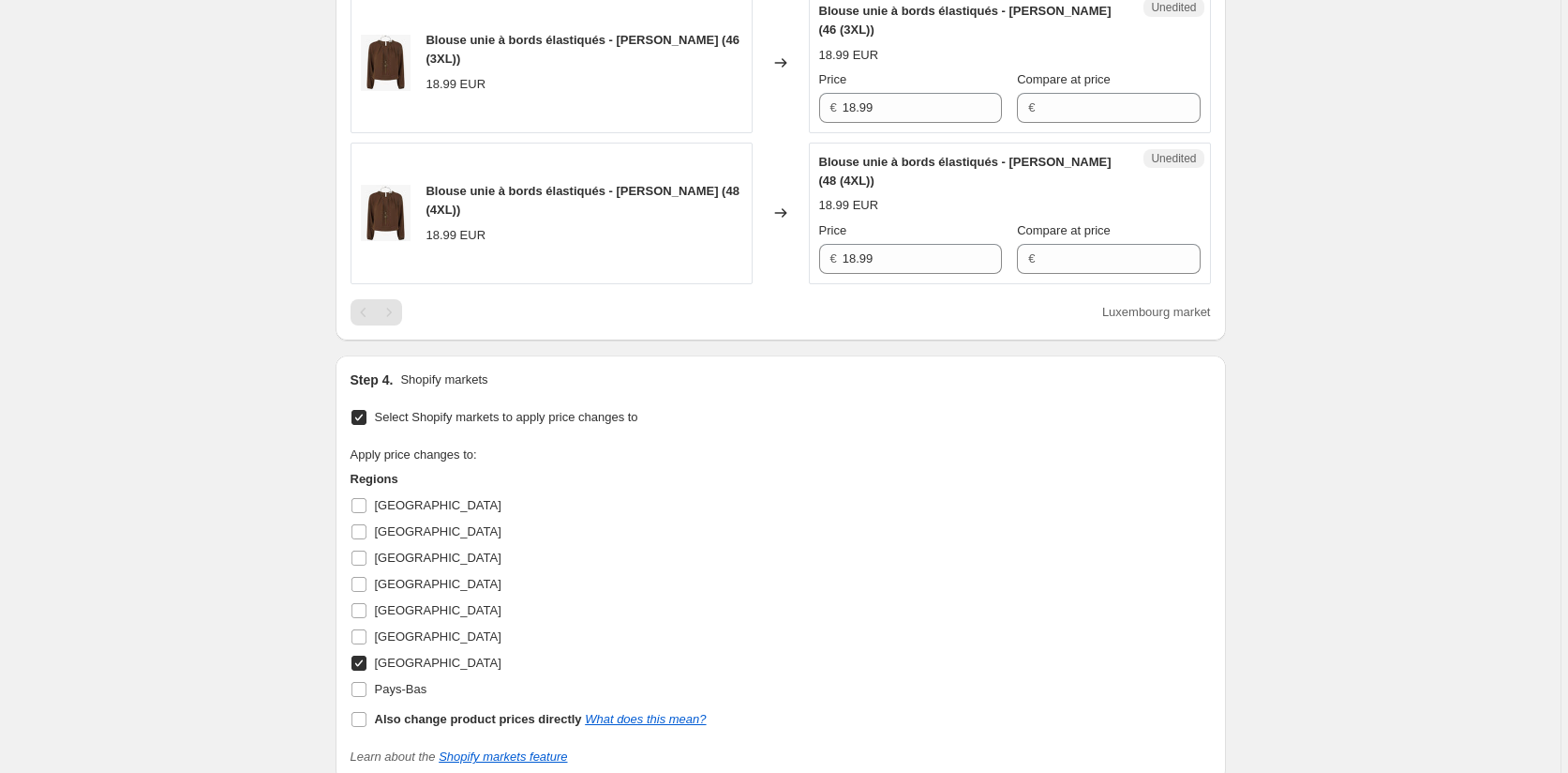
scroll to position [584, 0]
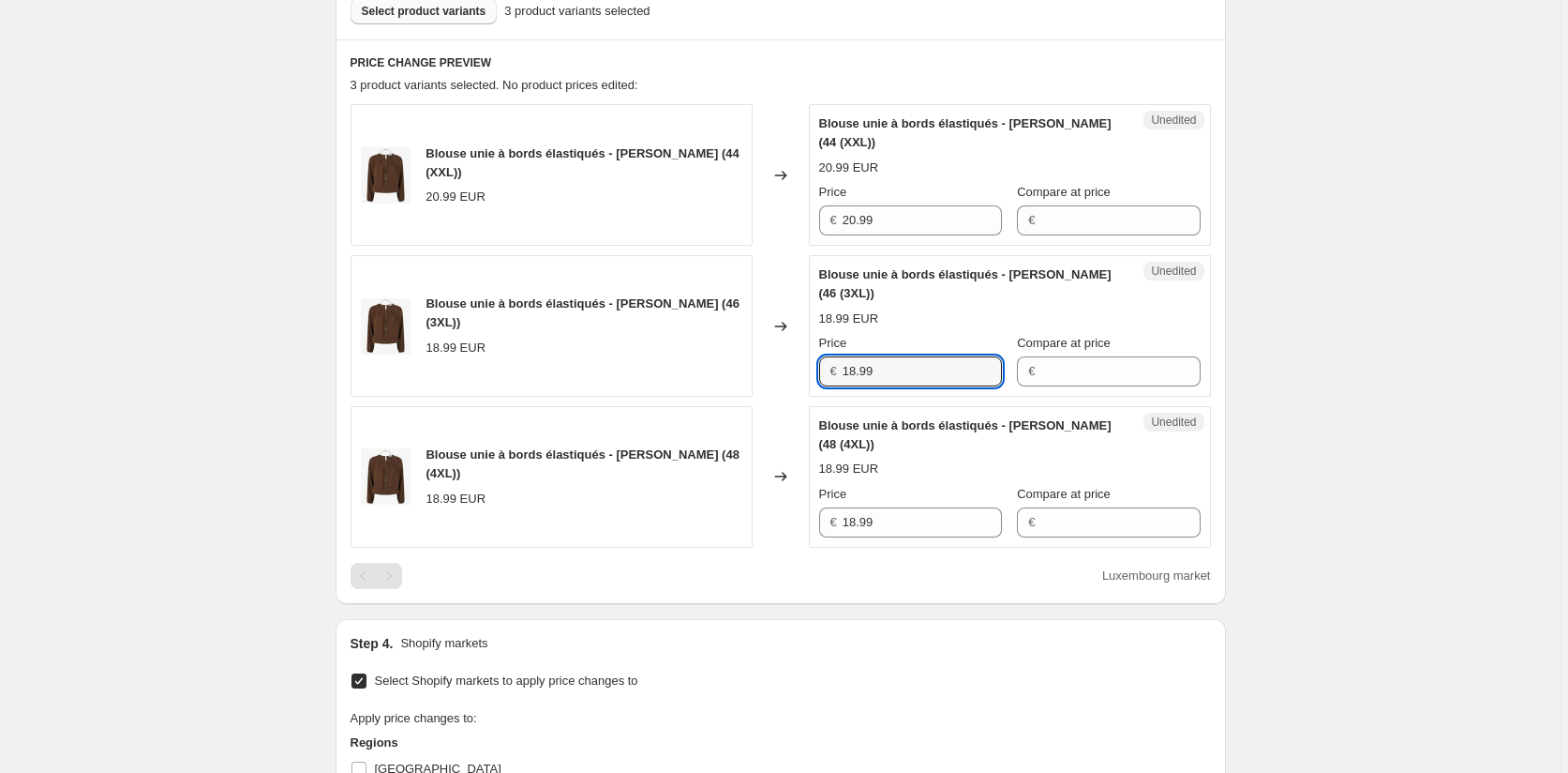
drag, startPoint x: 884, startPoint y: 364, endPoint x: 710, endPoint y: 374, distance: 174.3
click at [711, 372] on div "Blouse unie à bords élastiqués - Marron (46 (3XL)) 18.99 EUR Changed to Unedite…" at bounding box center [781, 325] width 860 height 141
paste input "20"
type input "20.99"
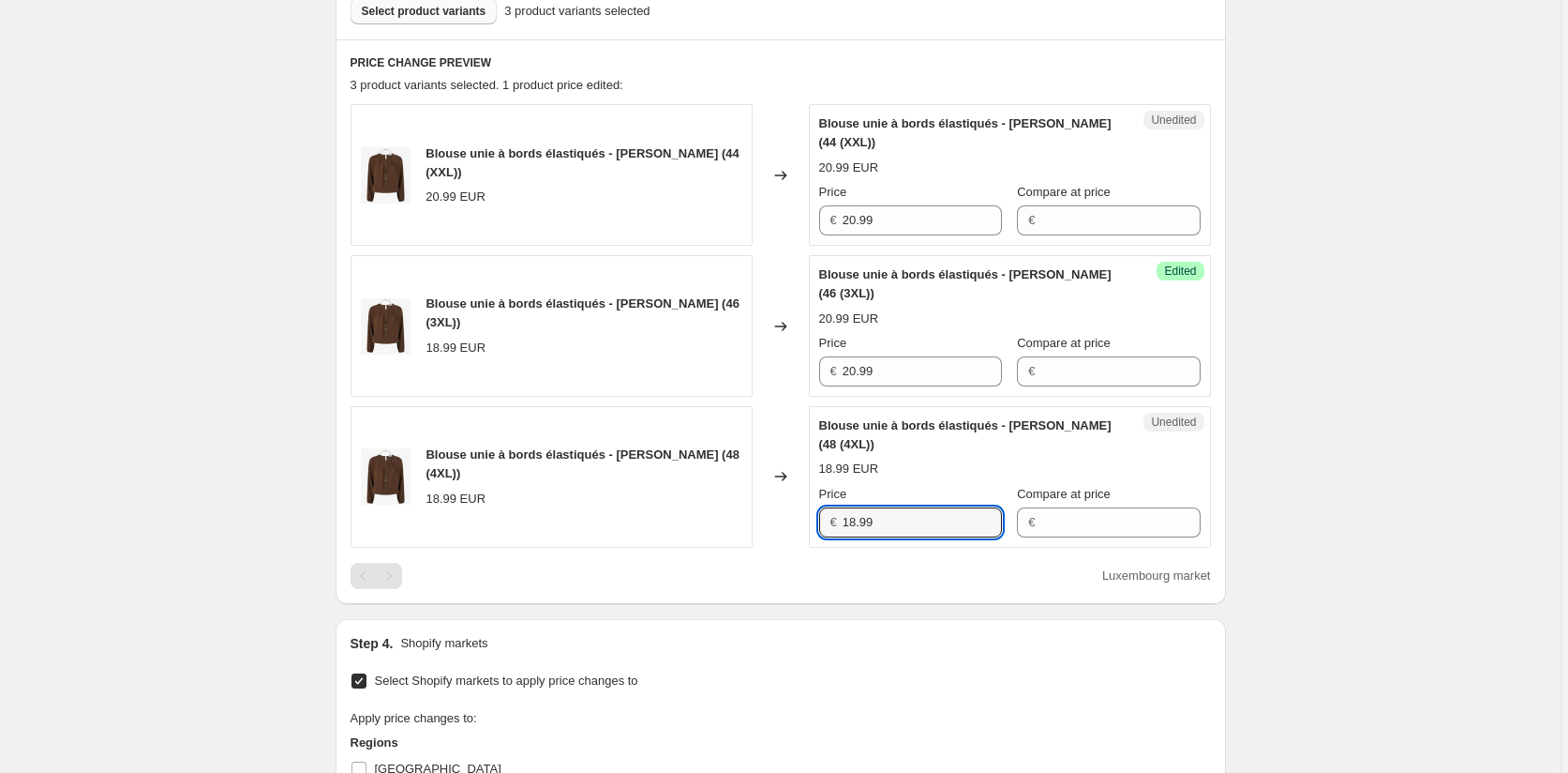
drag, startPoint x: 875, startPoint y: 523, endPoint x: 798, endPoint y: 533, distance: 77.6
click at [789, 523] on div "Blouse unie à bords élastiqués - Marron (48 (4XL)) 18.99 EUR Changed to Unedite…" at bounding box center [781, 476] width 860 height 141
paste input "20"
type input "20.99"
click at [889, 637] on div "Step 4. Shopify markets" at bounding box center [781, 643] width 860 height 18
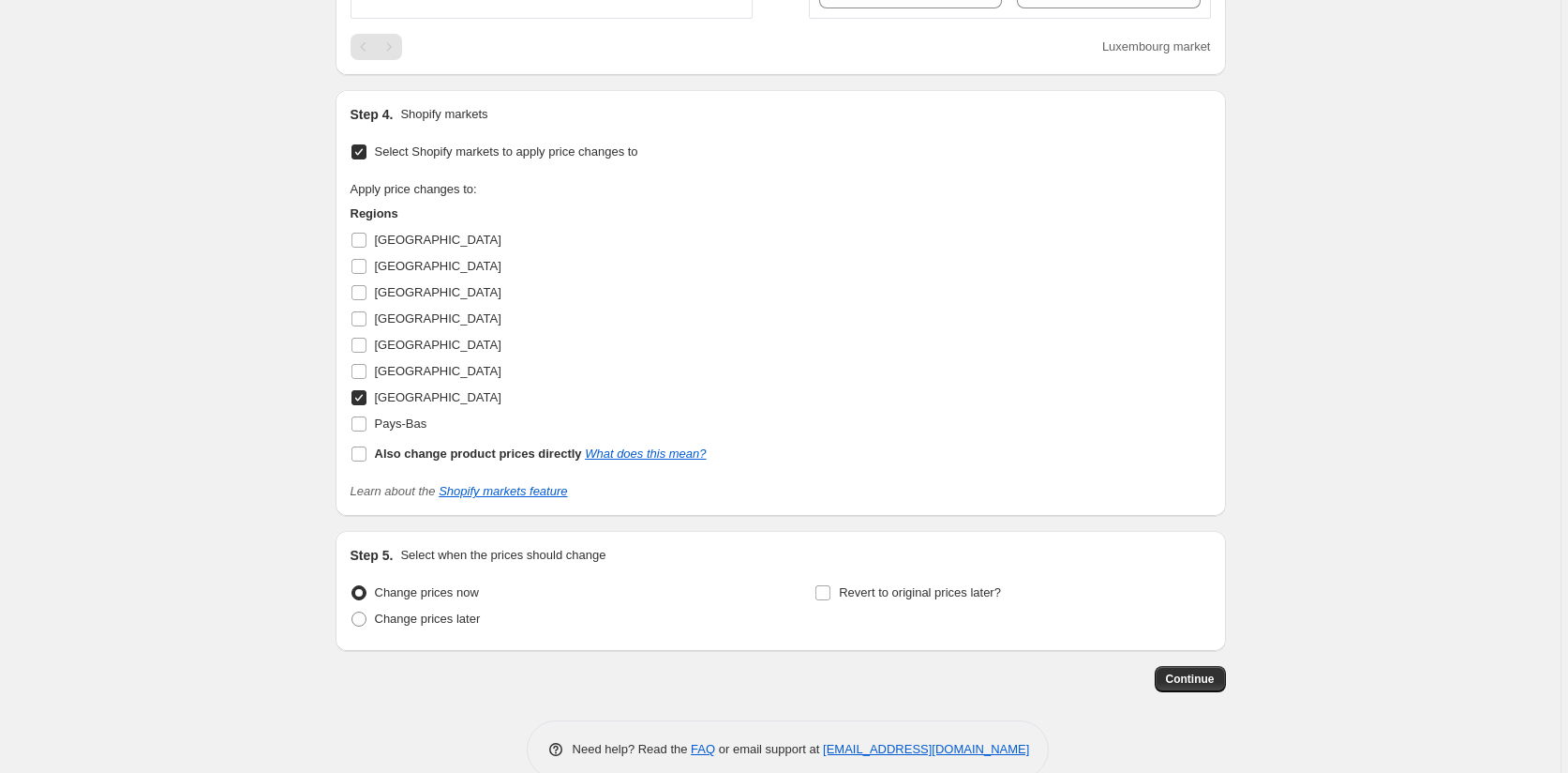
scroll to position [1147, 0]
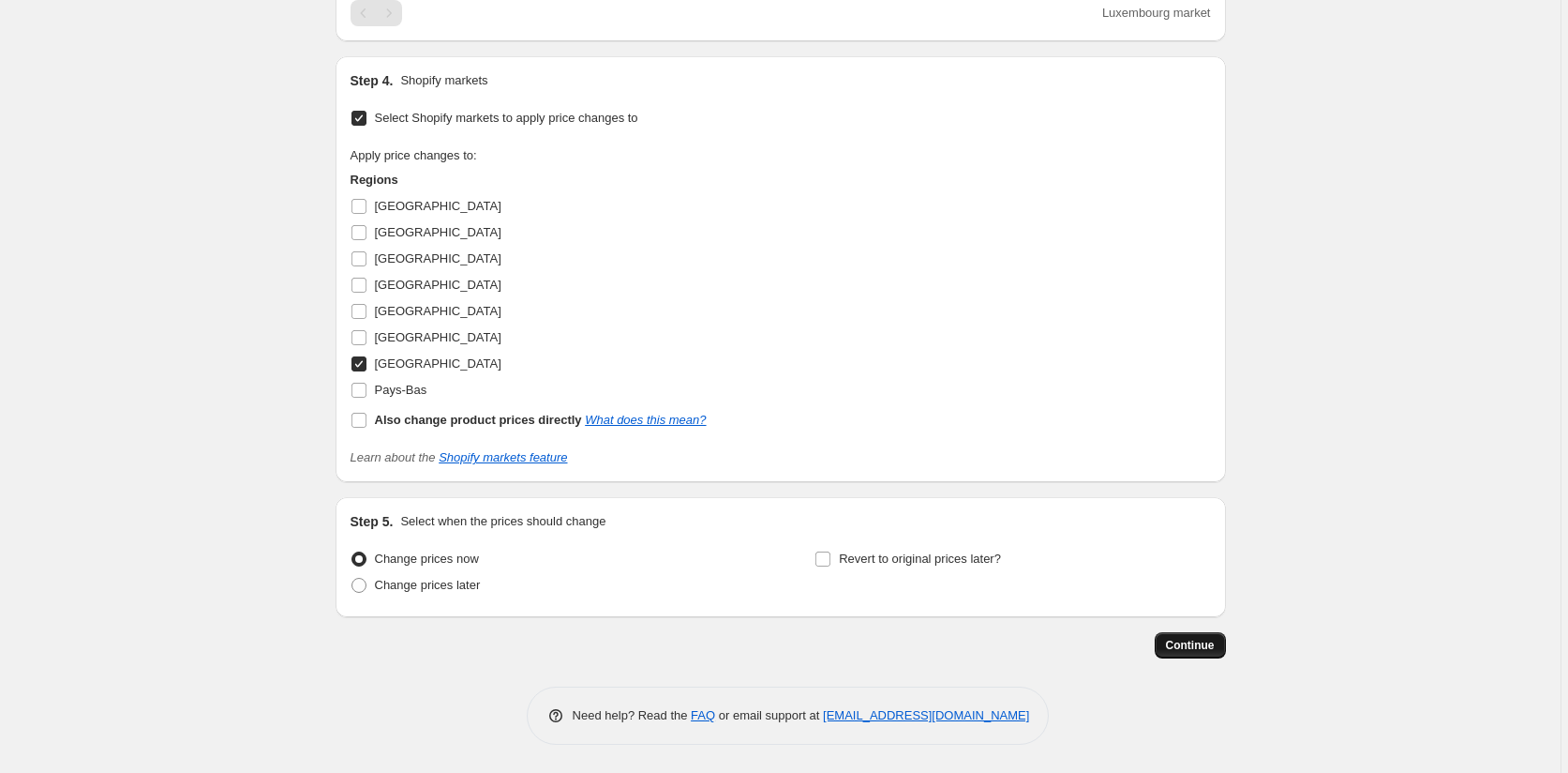
click at [1189, 639] on span "Continue" at bounding box center [1190, 644] width 49 height 15
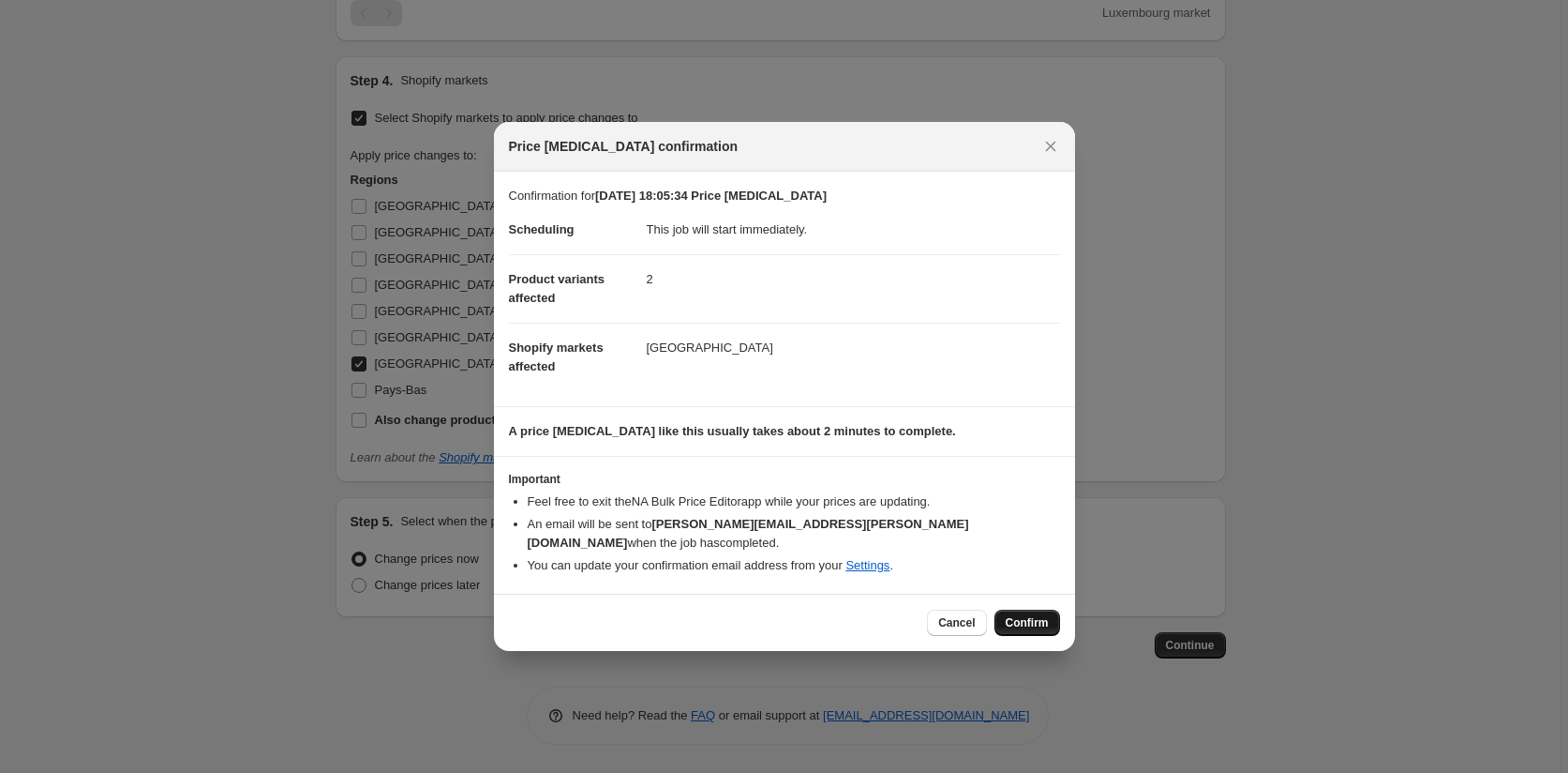
click at [1026, 615] on span "Confirm" at bounding box center [1027, 622] width 43 height 15
